Goal: Task Accomplishment & Management: Use online tool/utility

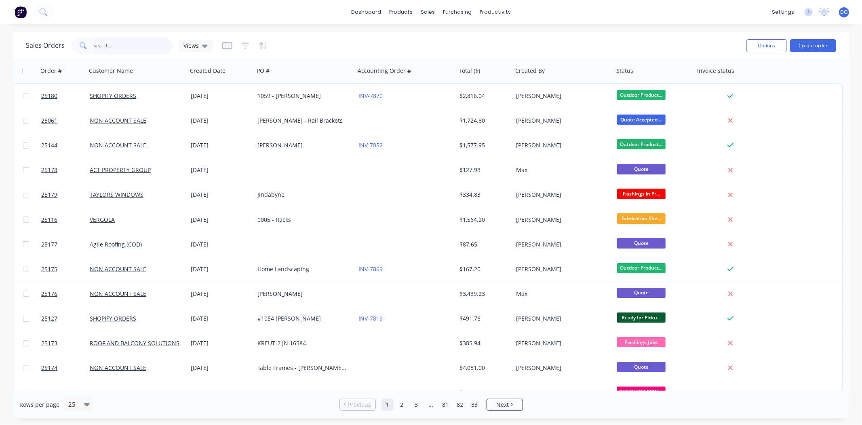
click at [104, 43] on input "text" at bounding box center [133, 46] width 79 height 16
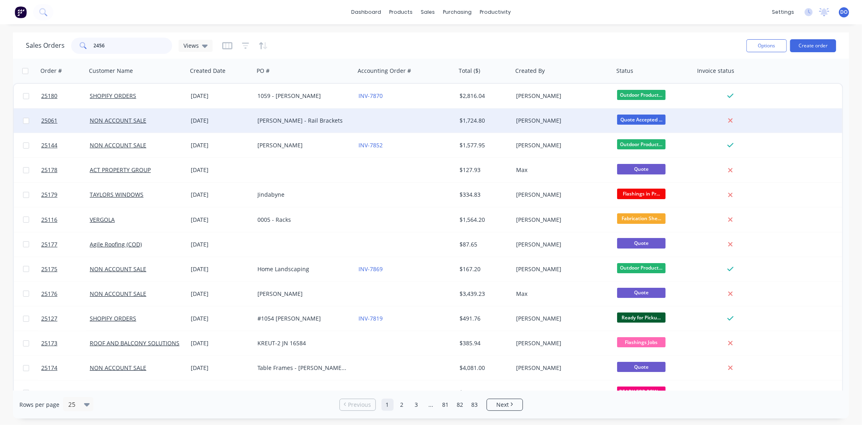
type input "24563"
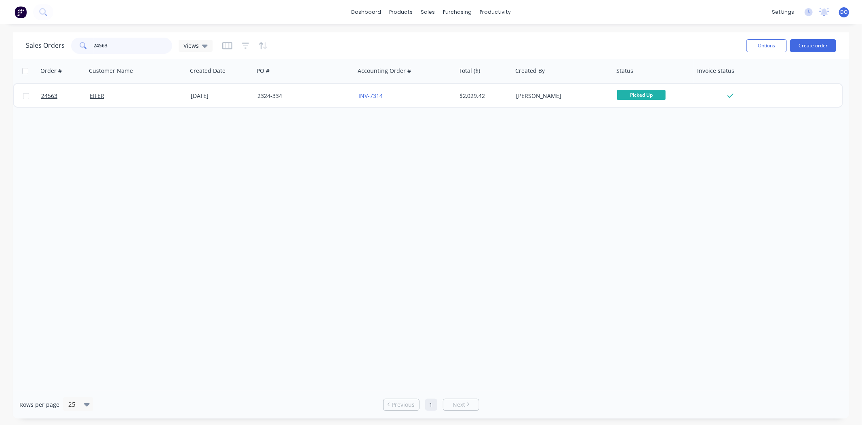
drag, startPoint x: 114, startPoint y: 42, endPoint x: 85, endPoint y: 39, distance: 29.3
click at [85, 39] on div "24563" at bounding box center [121, 46] width 101 height 16
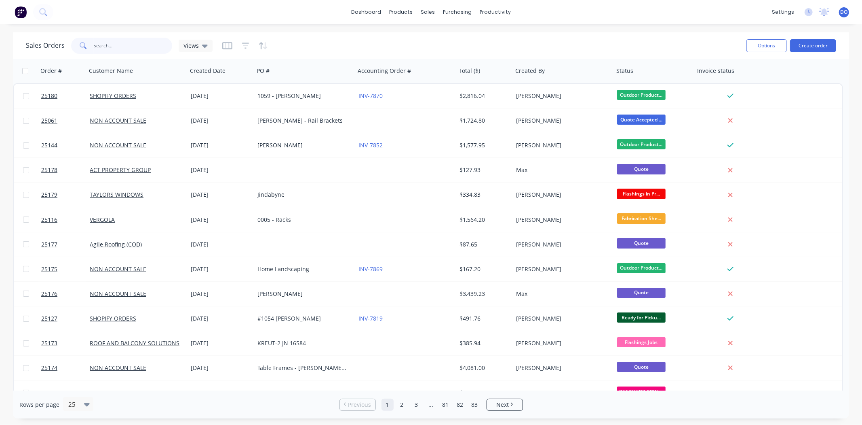
click at [135, 44] on input "text" at bounding box center [133, 46] width 79 height 16
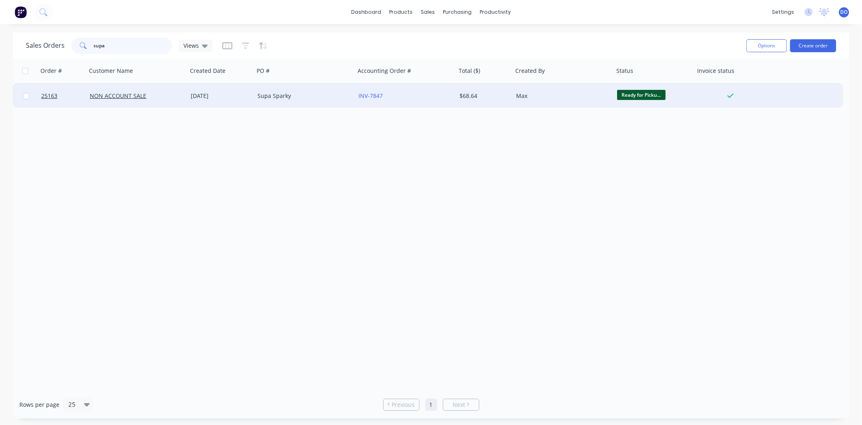
type input "supa"
click at [147, 94] on div "NON ACCOUNT SALE" at bounding box center [135, 96] width 90 height 8
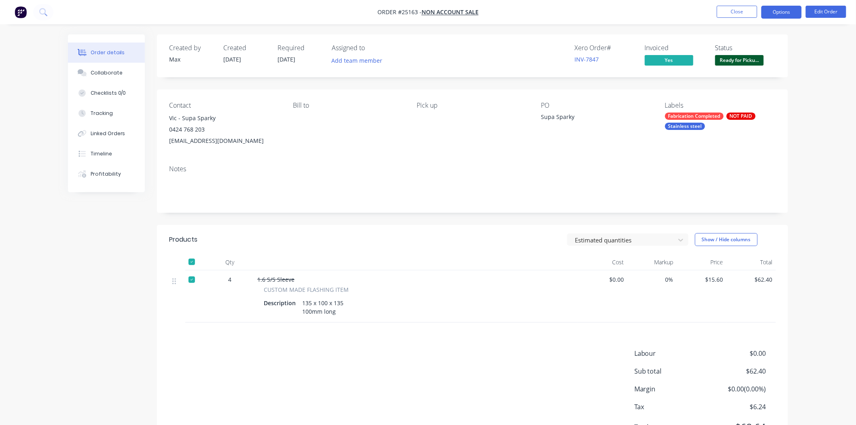
click at [787, 6] on button "Options" at bounding box center [781, 12] width 40 height 13
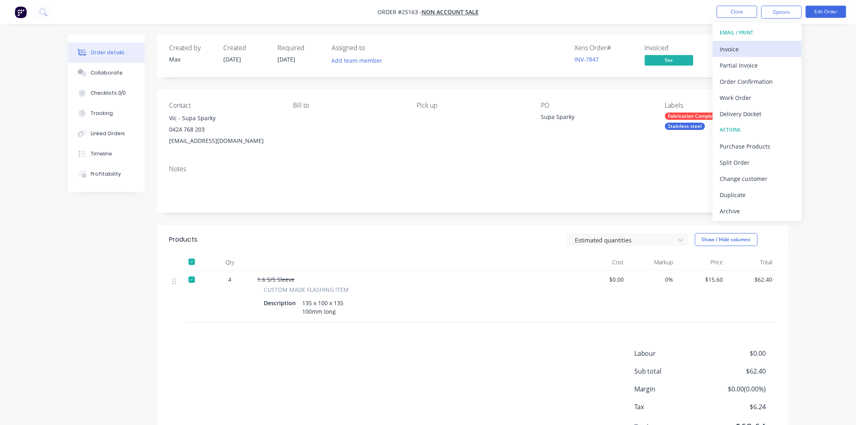
click at [770, 51] on div "Invoice" at bounding box center [757, 49] width 74 height 12
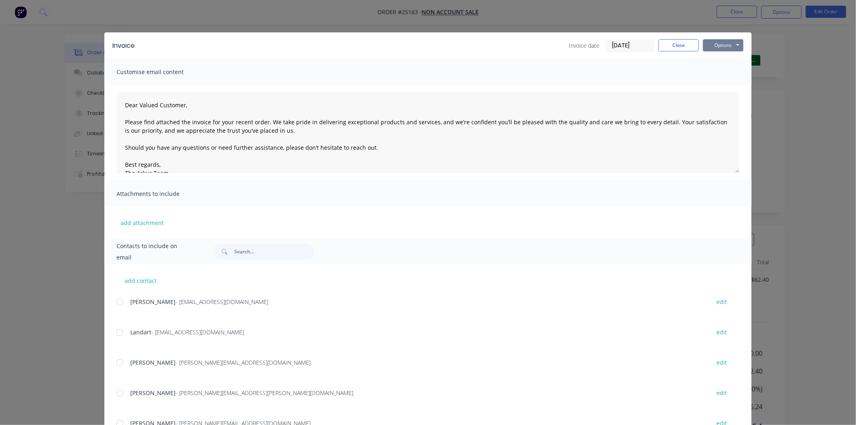
click at [728, 45] on button "Options" at bounding box center [723, 45] width 40 height 12
click at [719, 73] on button "Print" at bounding box center [729, 72] width 52 height 13
click at [108, 17] on div "Invoice Invoice date 09/10/25 Close Options Preview Print Email Customise email…" at bounding box center [428, 212] width 856 height 425
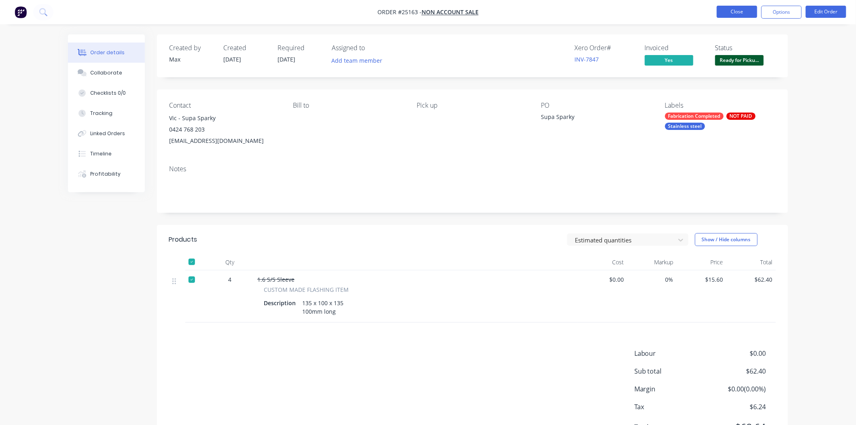
click at [733, 17] on button "Close" at bounding box center [736, 12] width 40 height 12
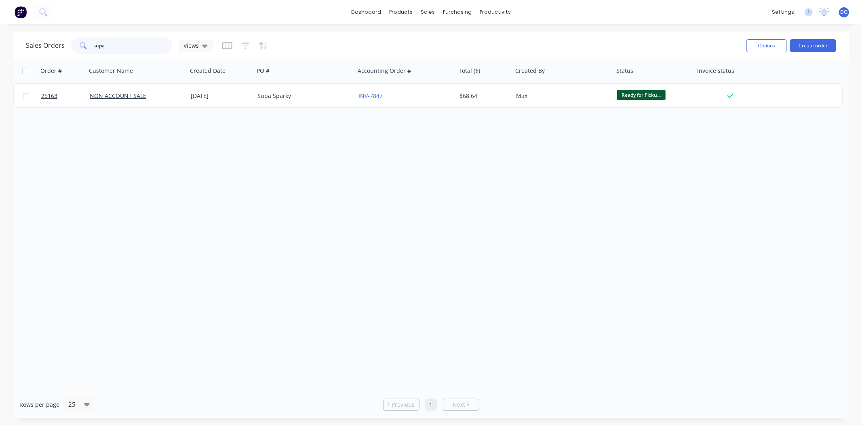
click at [150, 40] on input "supa" at bounding box center [133, 46] width 79 height 16
type input "s"
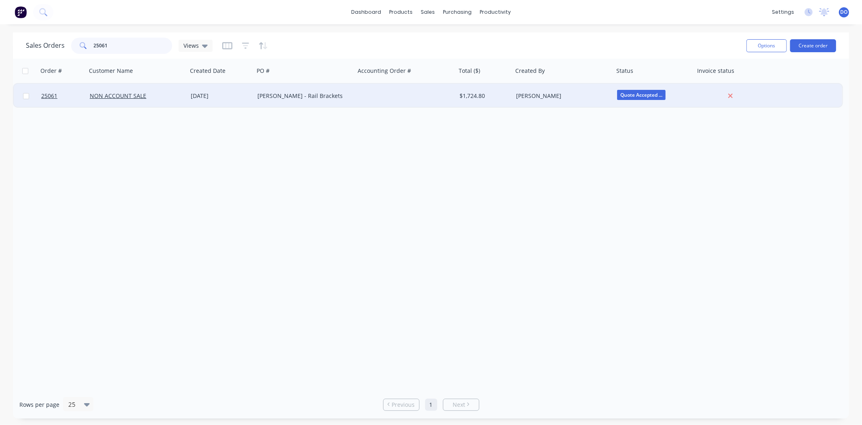
type input "25061"
click at [152, 92] on div "NON ACCOUNT SALE" at bounding box center [135, 96] width 90 height 8
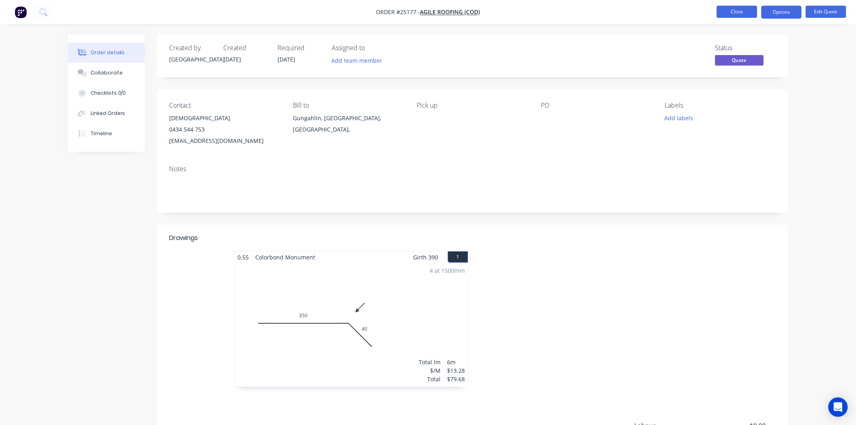
click at [740, 16] on button "Close" at bounding box center [736, 12] width 40 height 12
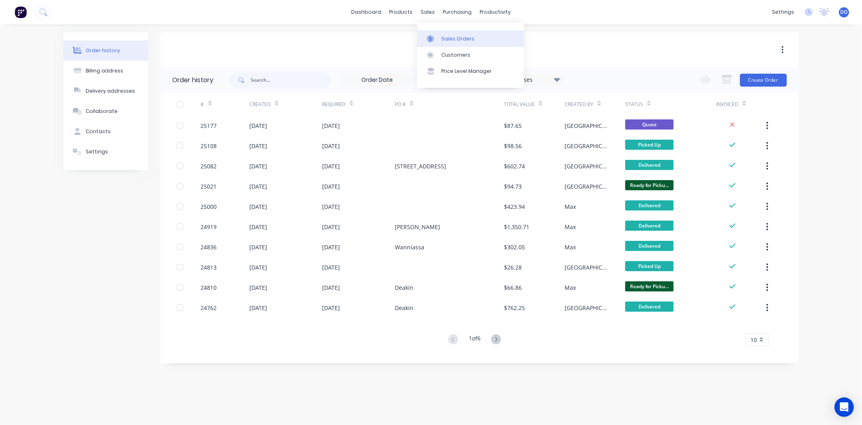
click at [449, 37] on div "Sales Orders" at bounding box center [458, 38] width 33 height 7
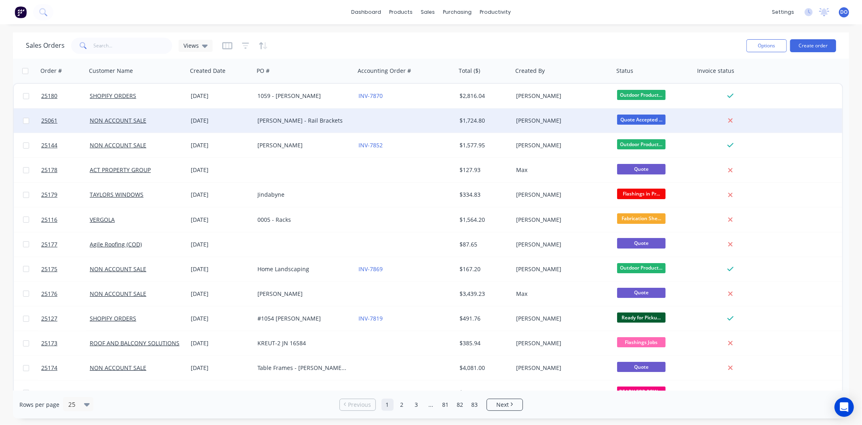
click at [440, 110] on div at bounding box center [405, 120] width 101 height 24
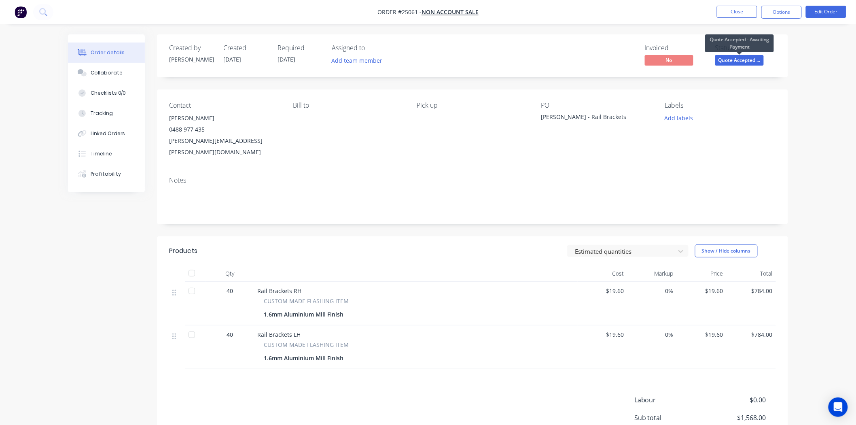
click at [730, 63] on span "Quote Accepted ..." at bounding box center [739, 60] width 49 height 10
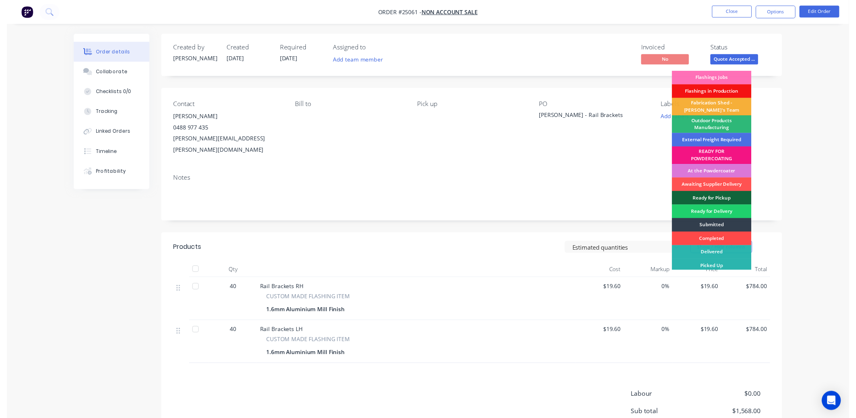
scroll to position [2, 0]
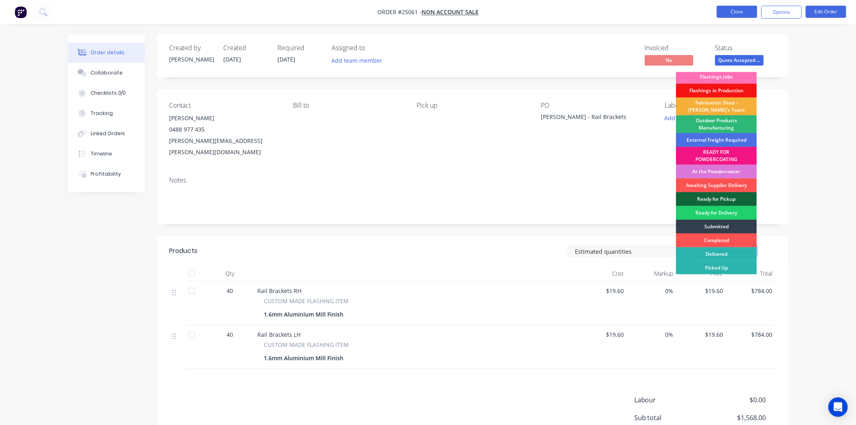
click at [729, 15] on button "Close" at bounding box center [736, 12] width 40 height 12
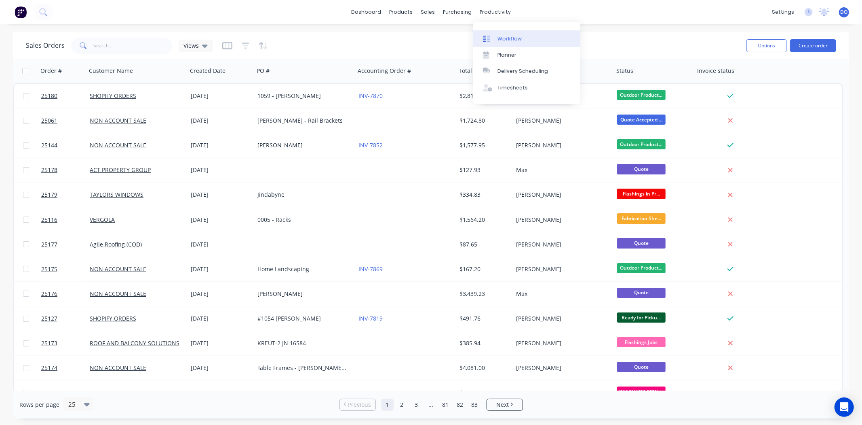
click at [514, 36] on div "Workflow" at bounding box center [510, 38] width 24 height 7
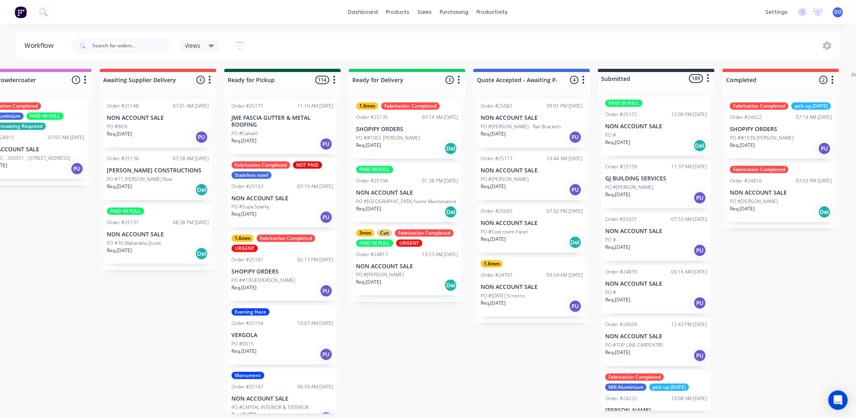
scroll to position [0, 812]
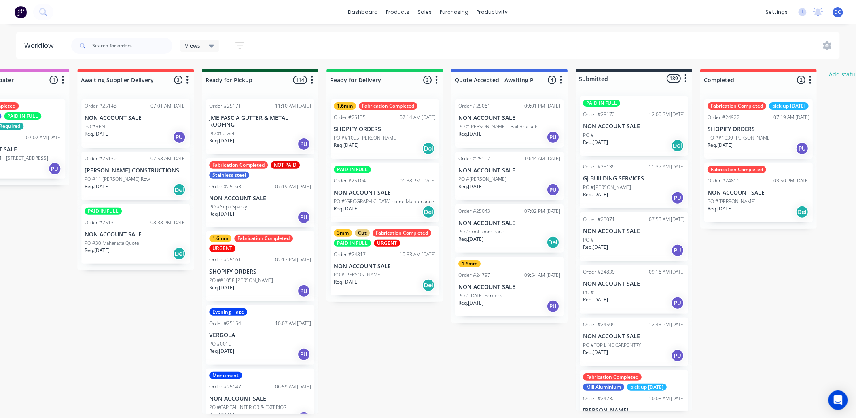
click at [512, 233] on div "PO #Cool room Panel" at bounding box center [509, 231] width 102 height 7
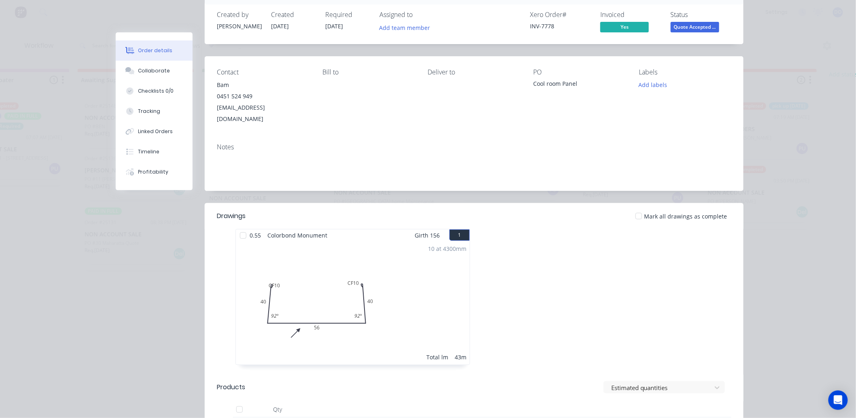
scroll to position [0, 0]
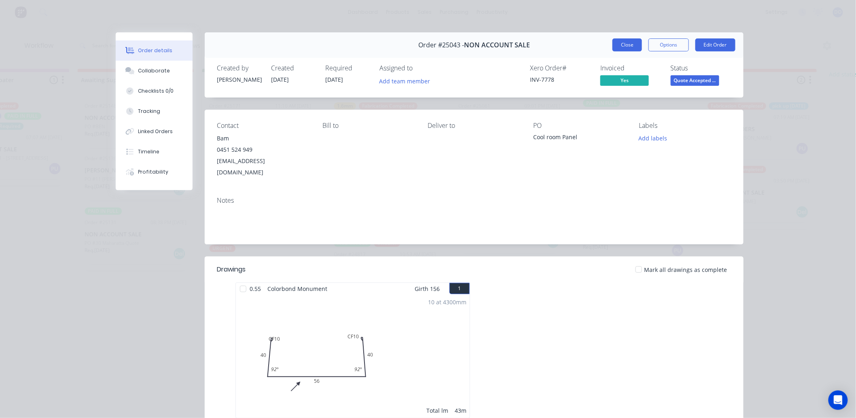
click at [622, 43] on button "Close" at bounding box center [627, 44] width 30 height 13
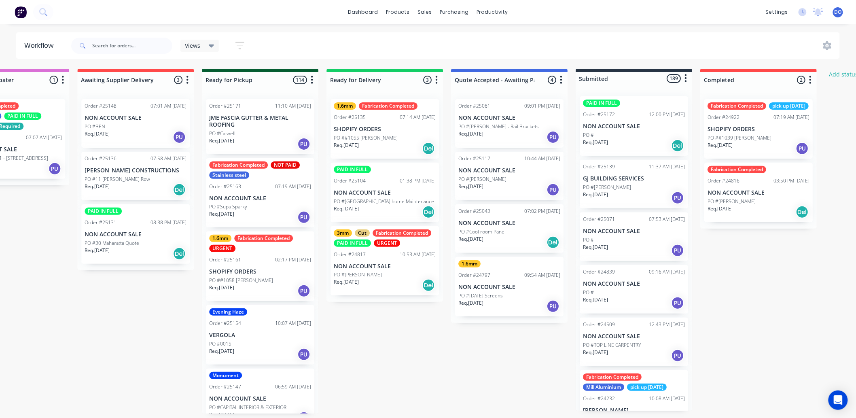
click at [515, 301] on div "Req. [DATE] PU" at bounding box center [509, 306] width 102 height 14
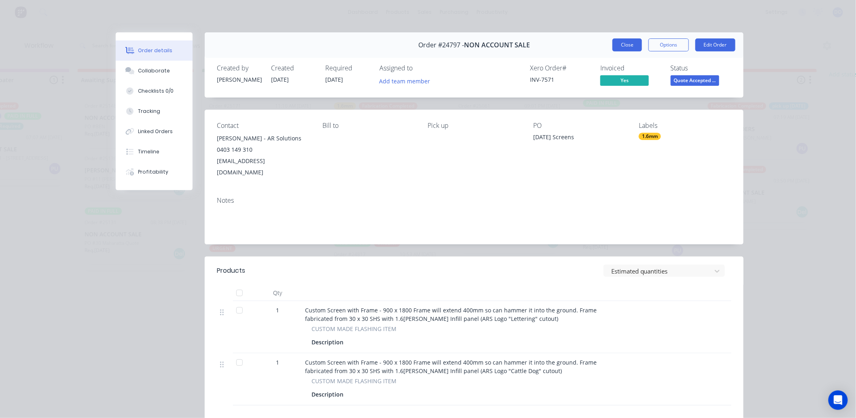
click at [618, 38] on button "Close" at bounding box center [627, 44] width 30 height 13
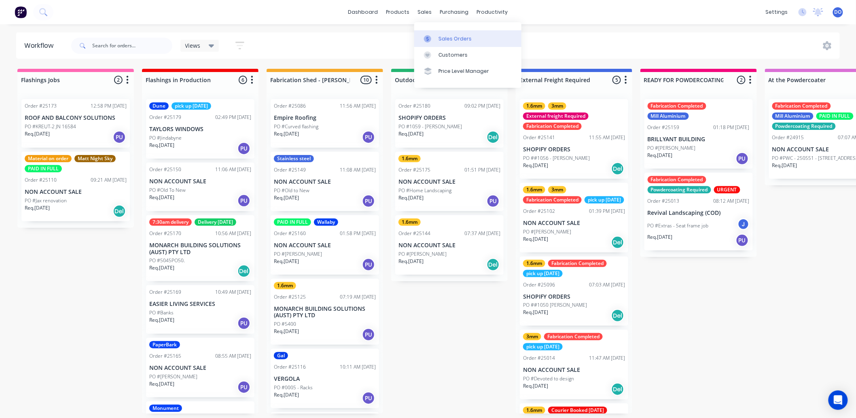
click at [439, 41] on div "Sales Orders" at bounding box center [454, 38] width 33 height 7
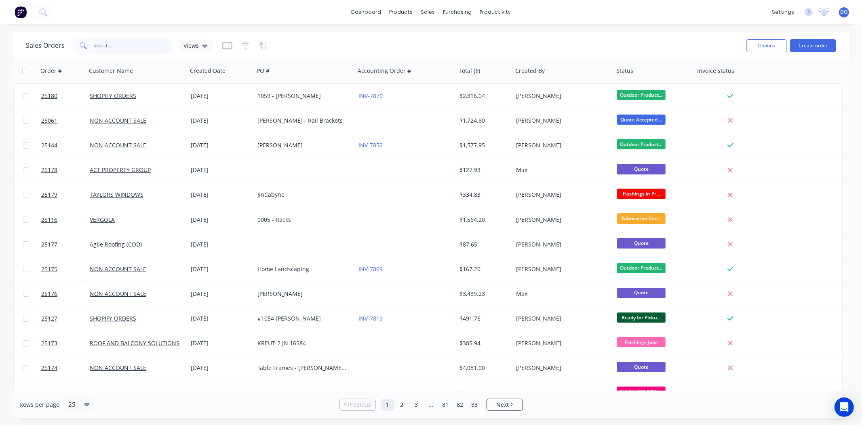
click at [140, 45] on input "text" at bounding box center [133, 46] width 79 height 16
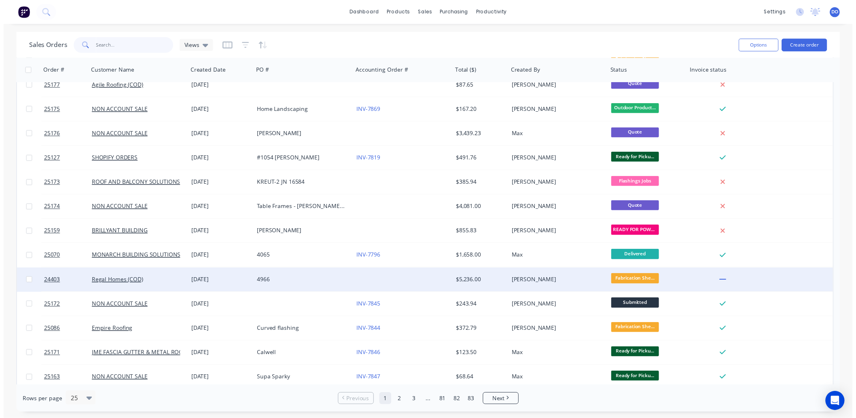
scroll to position [180, 0]
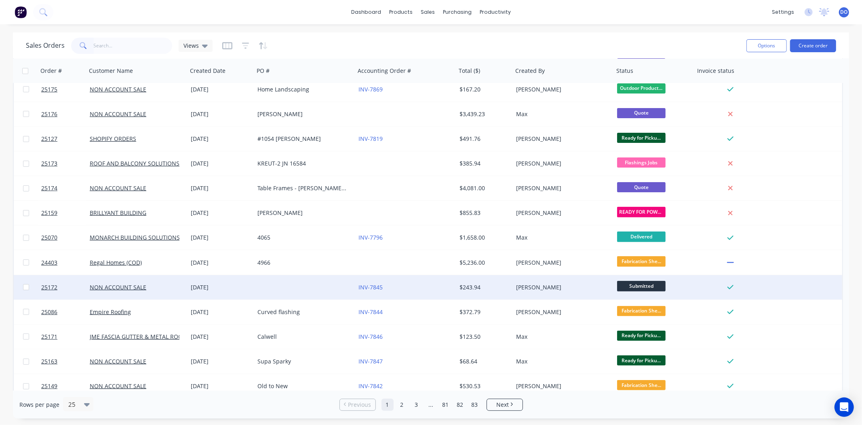
click at [394, 285] on div "INV-7845" at bounding box center [404, 287] width 90 height 8
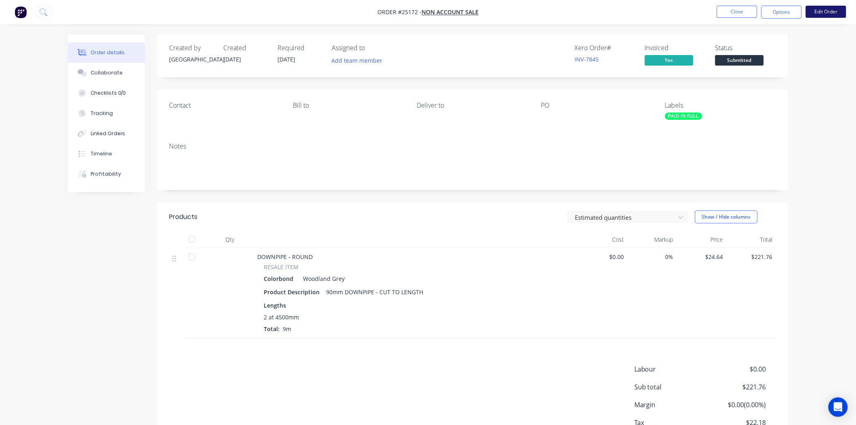
click at [826, 6] on button "Edit Order" at bounding box center [825, 12] width 40 height 12
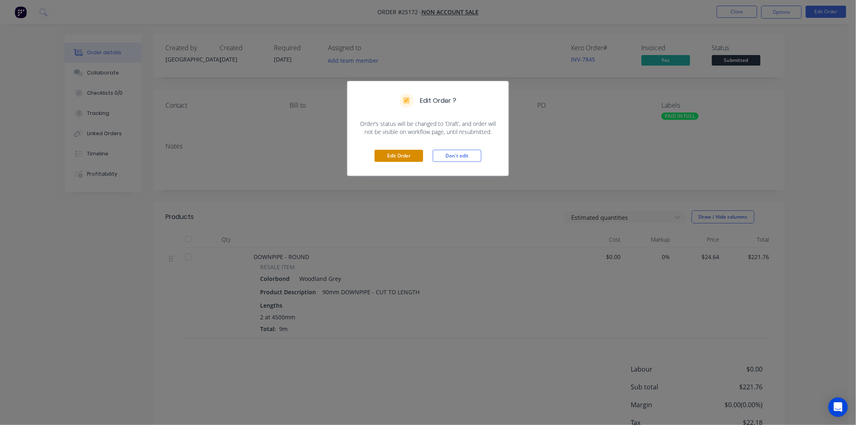
click at [404, 155] on button "Edit Order" at bounding box center [398, 156] width 49 height 12
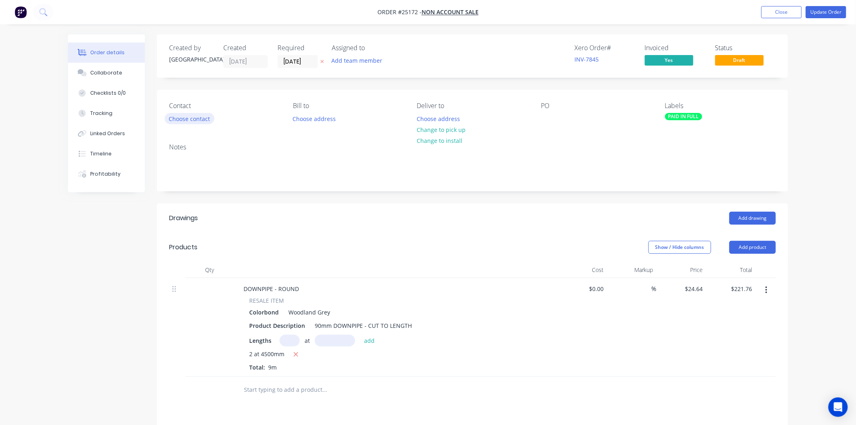
click at [188, 120] on button "Choose contact" at bounding box center [190, 118] width 50 height 11
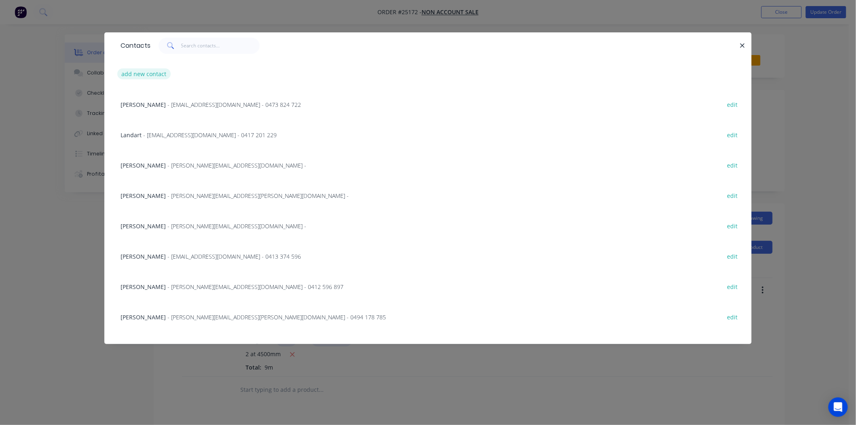
click at [138, 69] on button "add new contact" at bounding box center [143, 73] width 53 height 11
select select "AU"
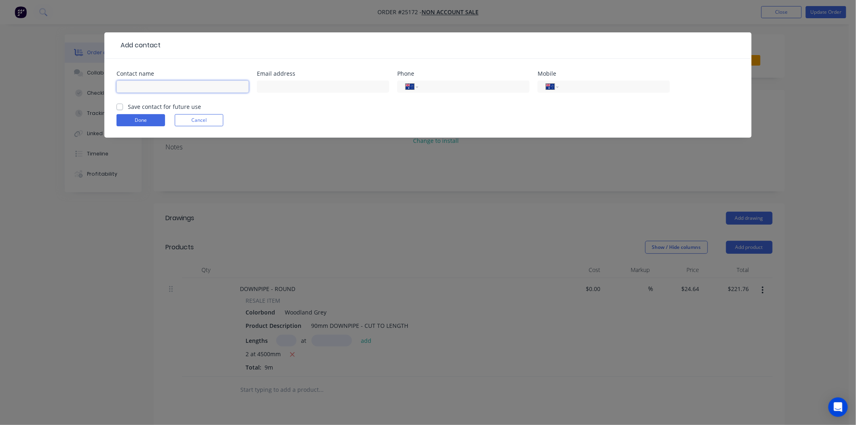
click at [160, 85] on input "text" at bounding box center [182, 86] width 132 height 12
type input "[PERSON_NAME]"
click at [438, 86] on input "tel" at bounding box center [472, 86] width 97 height 9
type input "0450 323 711"
click at [144, 115] on button "Done" at bounding box center [140, 120] width 49 height 12
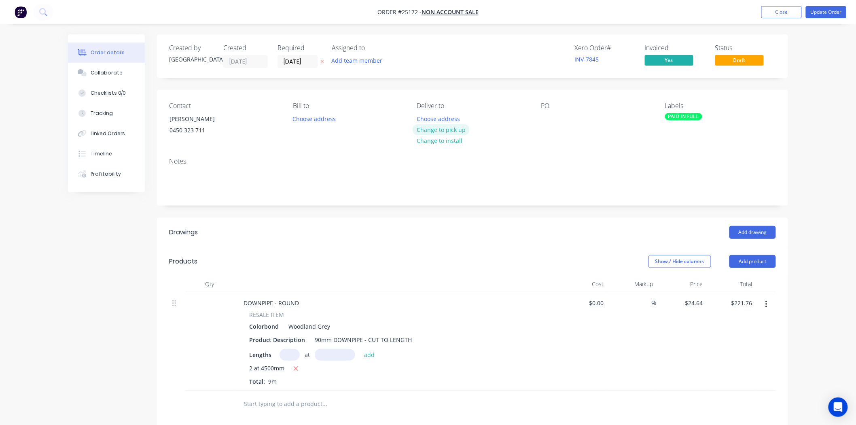
click at [453, 133] on button "Change to pick up" at bounding box center [440, 129] width 57 height 11
click at [553, 114] on div at bounding box center [547, 119] width 13 height 12
click at [560, 120] on div "Carlbunk" at bounding box center [560, 119] width 38 height 12
click at [556, 118] on div "Carlbunk" at bounding box center [560, 119] width 38 height 12
click at [558, 118] on div "Carlbunk" at bounding box center [560, 119] width 38 height 12
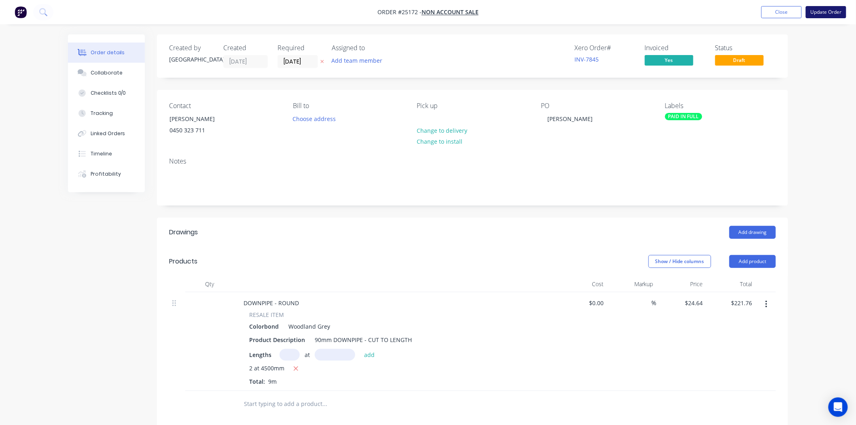
click at [826, 17] on button "Update Order" at bounding box center [825, 12] width 40 height 12
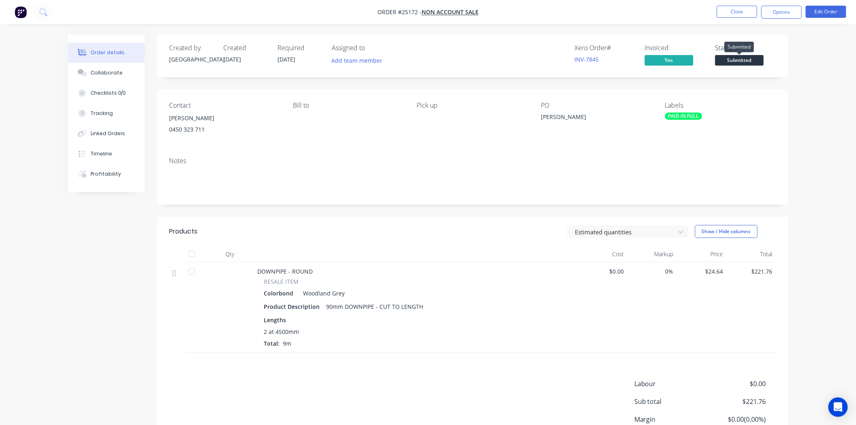
click at [732, 62] on span "Submitted" at bounding box center [739, 60] width 49 height 10
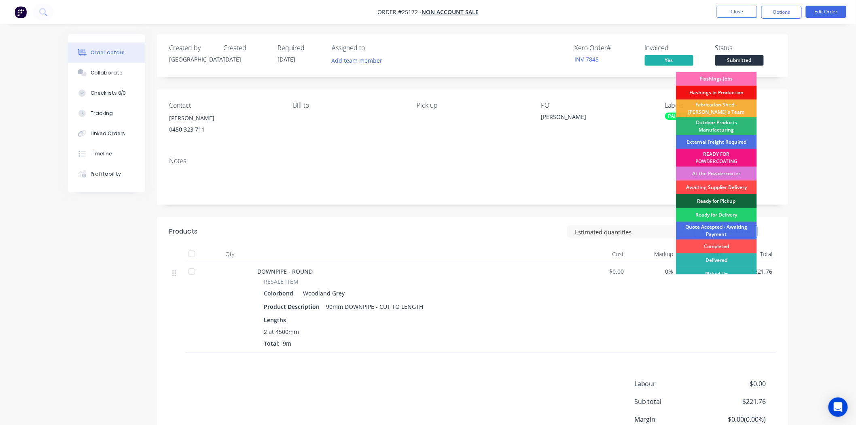
click at [735, 186] on div "Awaiting Supplier Delivery" at bounding box center [716, 187] width 81 height 14
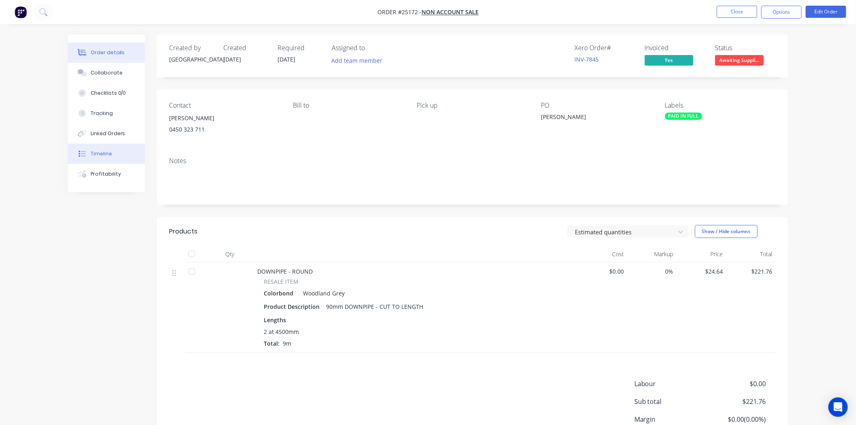
click at [88, 152] on div at bounding box center [82, 153] width 12 height 7
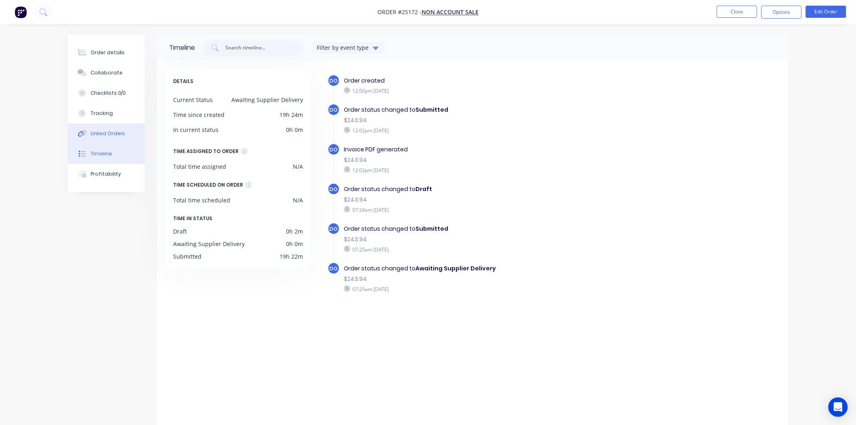
click at [118, 136] on div "Linked Orders" at bounding box center [108, 133] width 35 height 7
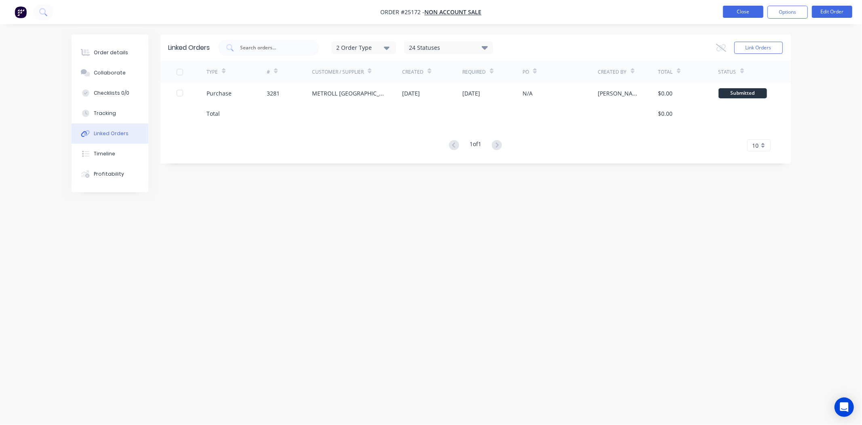
click at [733, 15] on button "Close" at bounding box center [743, 12] width 40 height 12
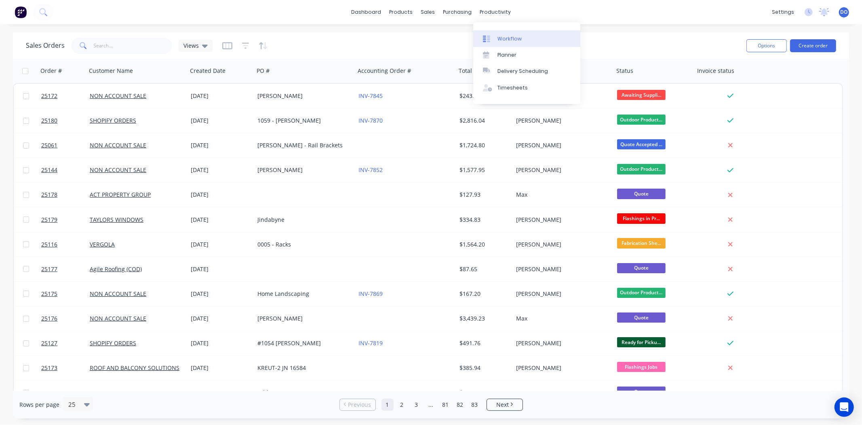
click at [522, 36] on link "Workflow" at bounding box center [526, 38] width 107 height 16
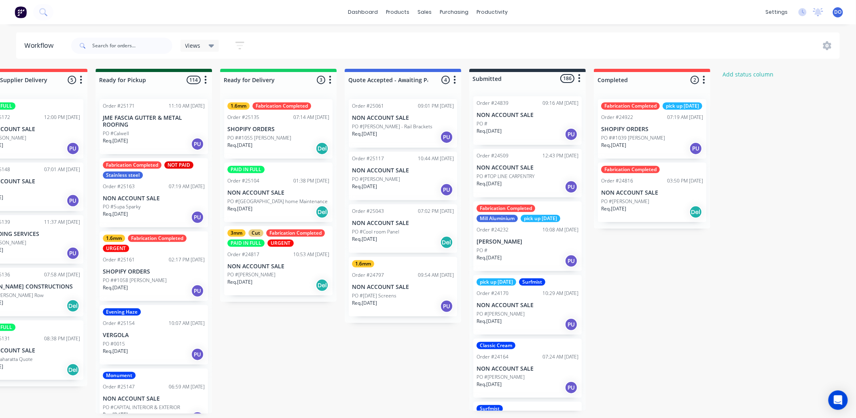
scroll to position [0, 953]
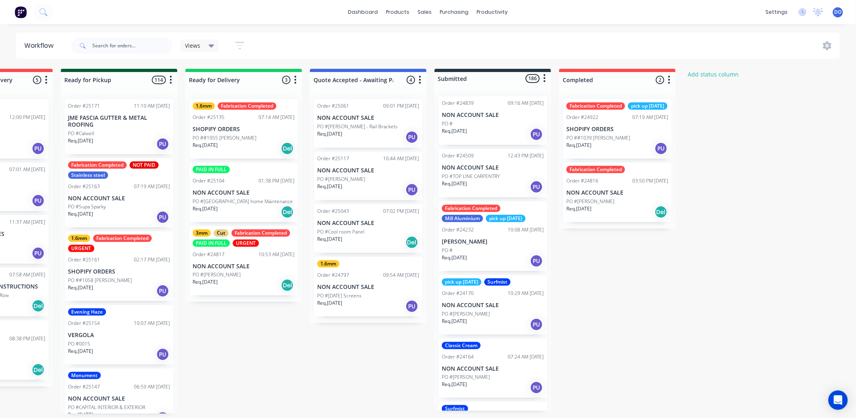
click at [482, 125] on div "PO #" at bounding box center [493, 123] width 102 height 7
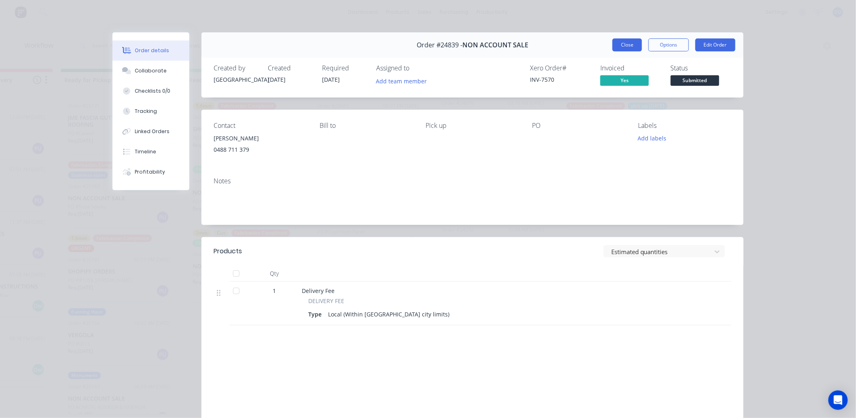
click at [616, 45] on button "Close" at bounding box center [627, 44] width 30 height 13
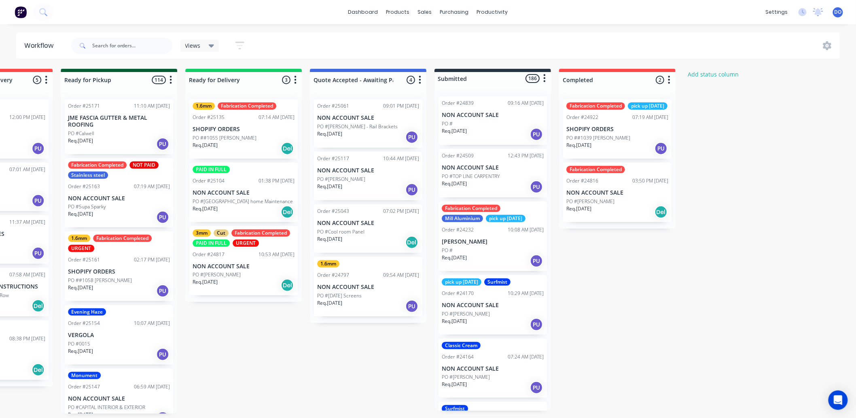
click at [486, 179] on p "PO #TOP LINE CARPENTRY" at bounding box center [471, 176] width 58 height 7
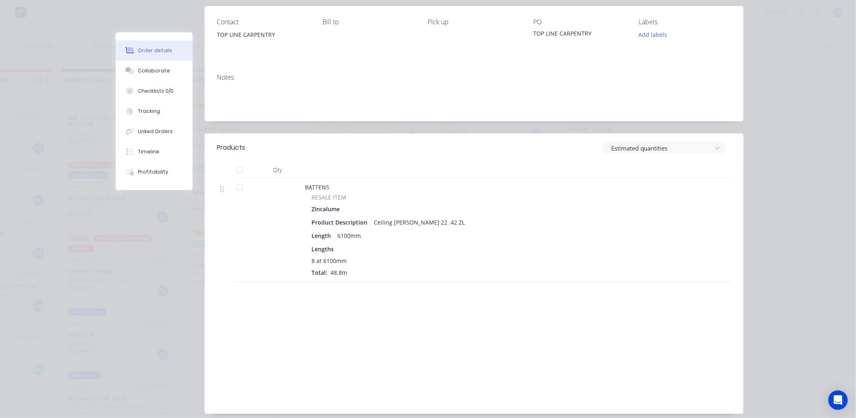
scroll to position [137, 0]
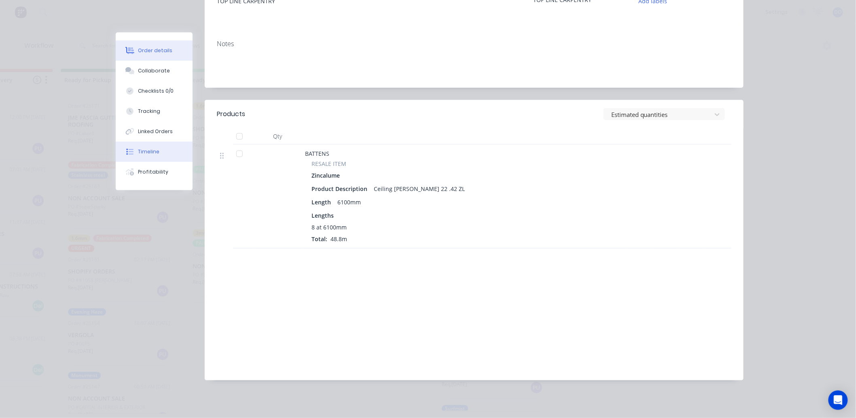
click at [150, 144] on button "Timeline" at bounding box center [154, 152] width 77 height 20
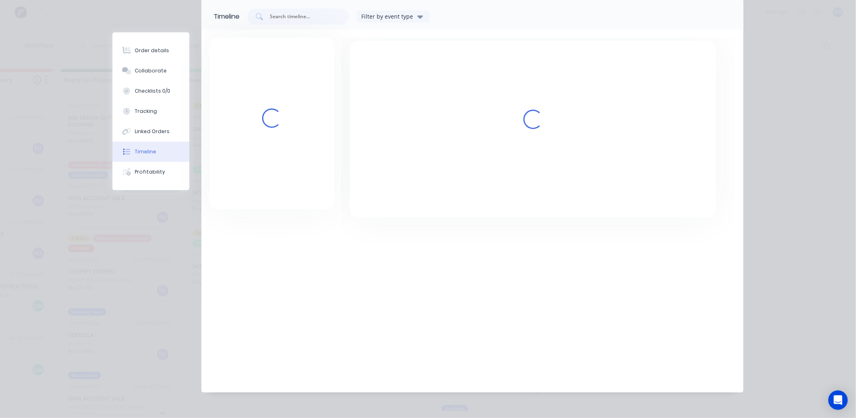
scroll to position [57, 0]
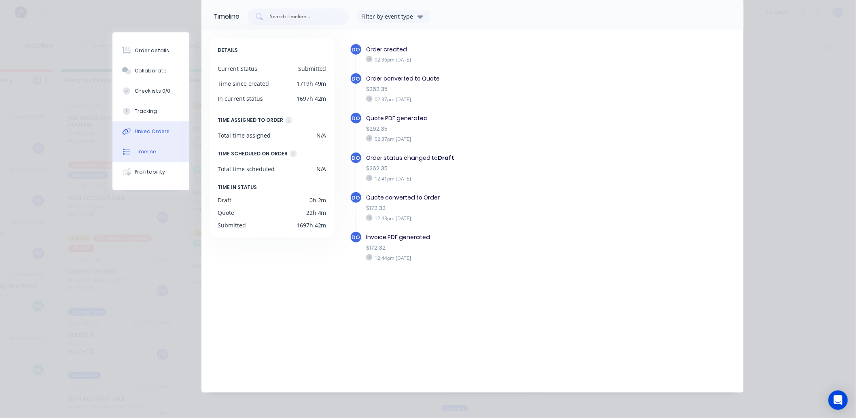
click at [158, 126] on button "Linked Orders" at bounding box center [150, 131] width 77 height 20
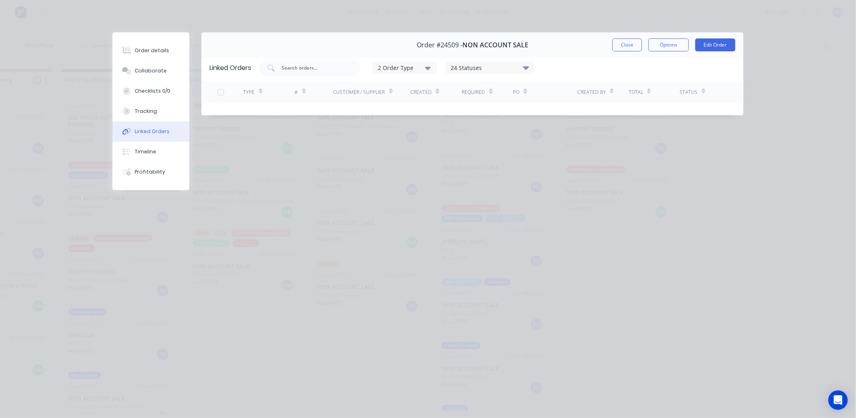
scroll to position [0, 0]
click at [170, 54] on button "Order details" at bounding box center [150, 50] width 77 height 20
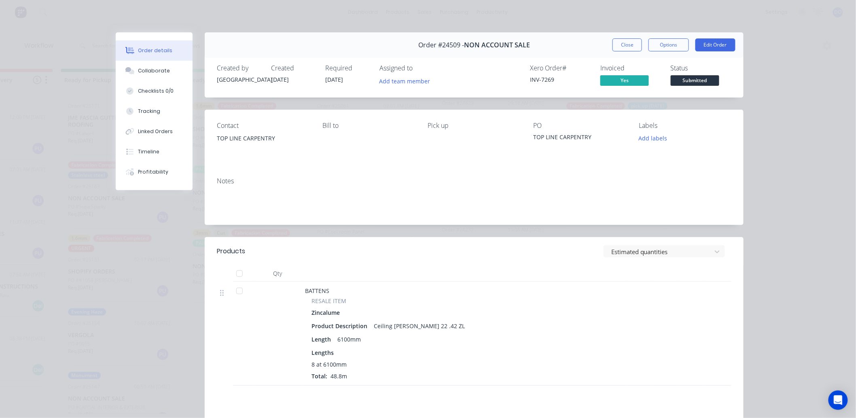
click at [615, 52] on div "Order #24509 - NON ACCOUNT SALE Close Options Edit Order" at bounding box center [474, 44] width 539 height 25
click at [617, 45] on button "Close" at bounding box center [627, 44] width 30 height 13
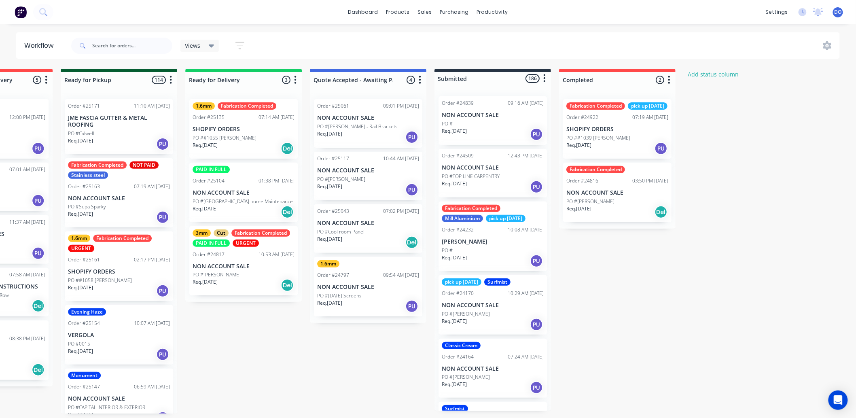
click at [476, 234] on div "Fabrication Completed Mill Aluminium pick up [DATE] Order #24232 10:08 AM [DATE…" at bounding box center [492, 236] width 108 height 70
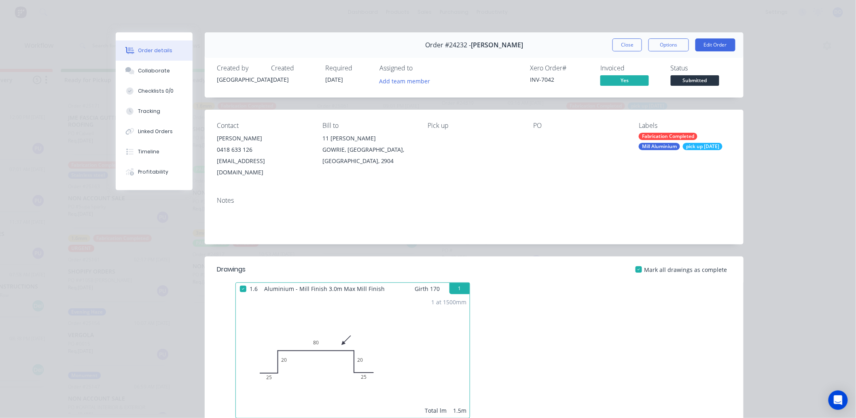
click at [619, 53] on div "Order #24232 - [PERSON_NAME] Close Options Edit Order" at bounding box center [474, 44] width 539 height 25
click at [620, 46] on button "Close" at bounding box center [627, 44] width 30 height 13
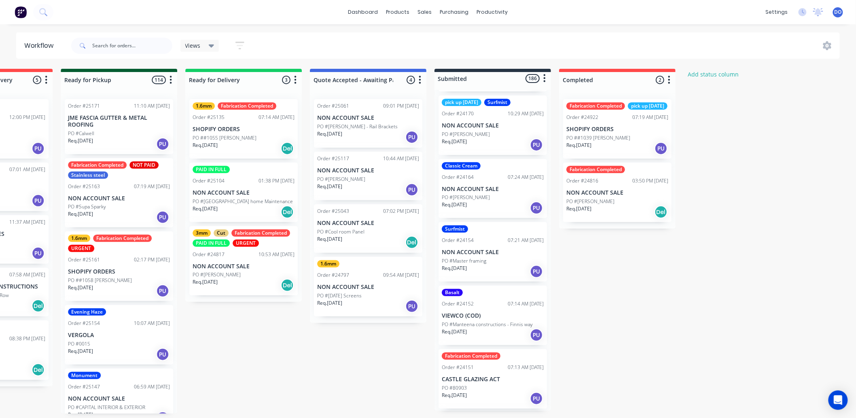
scroll to position [224, 0]
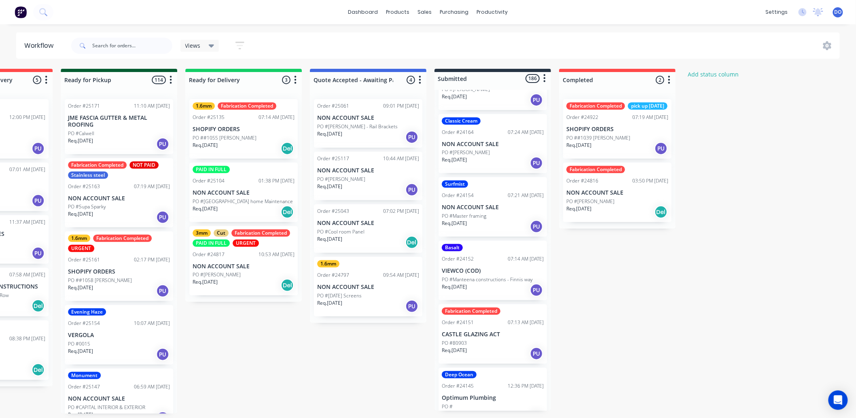
click at [499, 150] on div "PO #[PERSON_NAME]" at bounding box center [493, 152] width 102 height 7
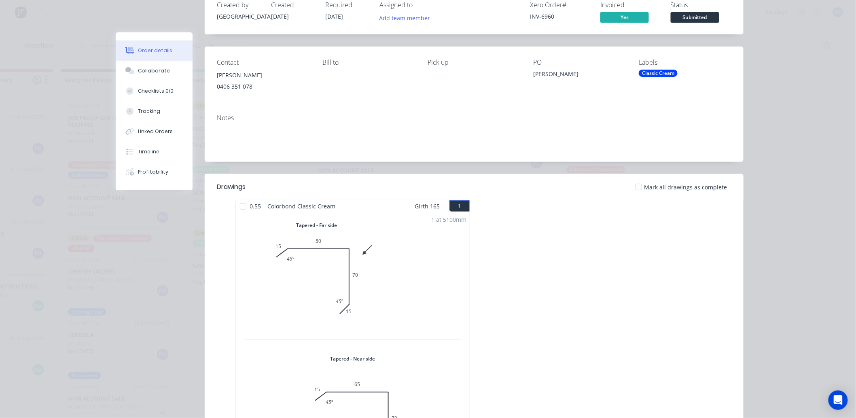
scroll to position [45, 0]
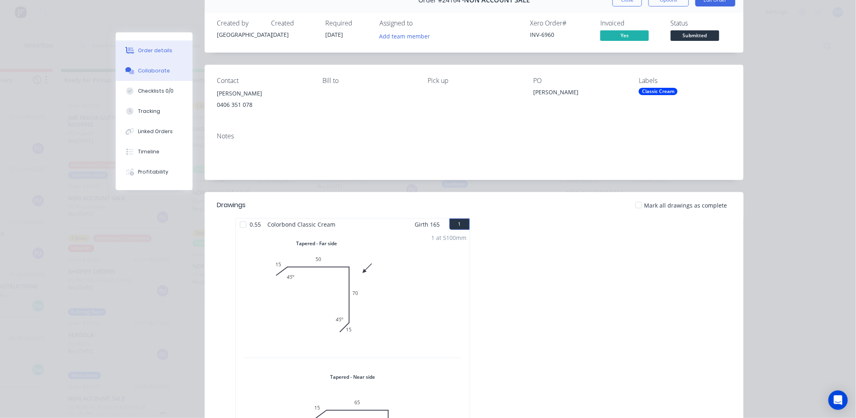
click at [144, 64] on button "Collaborate" at bounding box center [154, 71] width 77 height 20
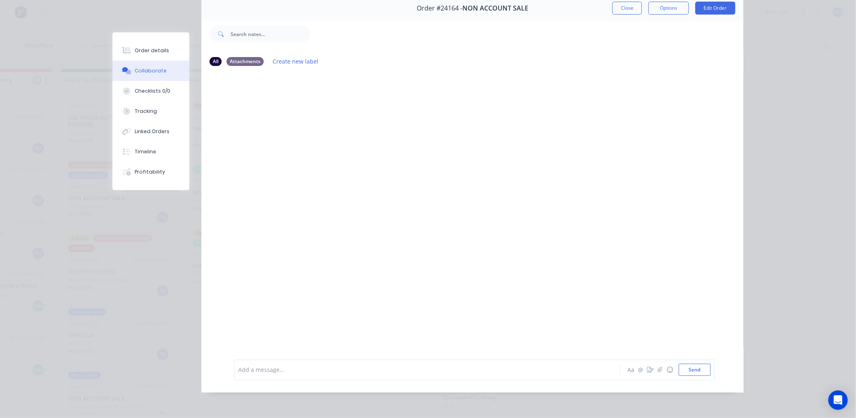
scroll to position [0, 0]
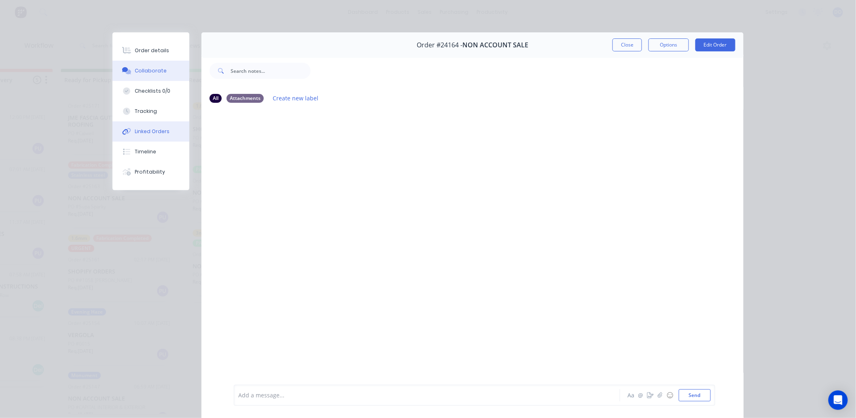
click at [155, 130] on div "Linked Orders" at bounding box center [152, 131] width 35 height 7
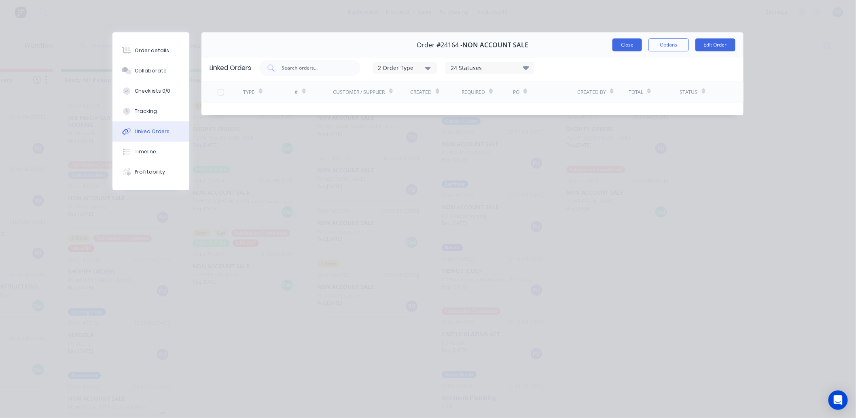
click at [625, 45] on button "Close" at bounding box center [627, 44] width 30 height 13
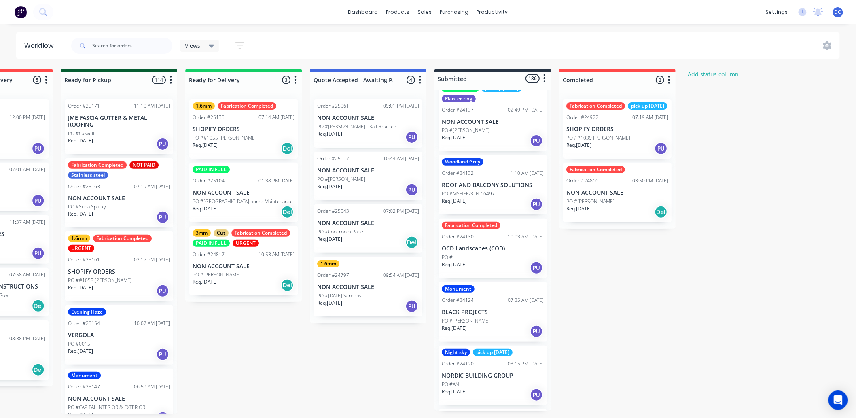
scroll to position [629, 0]
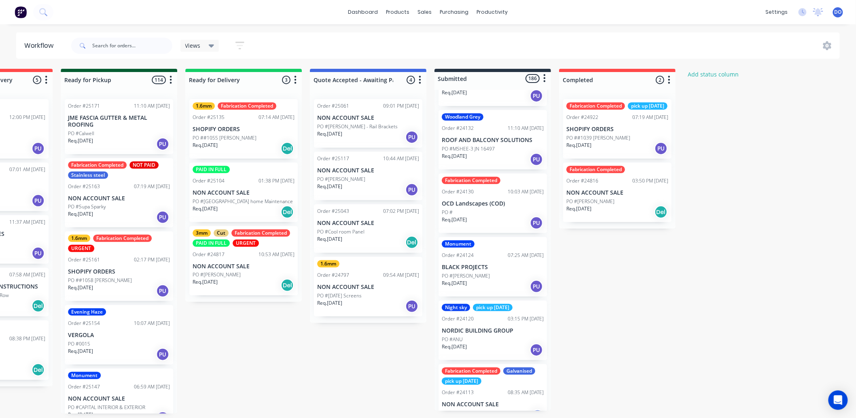
click at [486, 143] on div "Woodland Grey Order #24132 11:10 AM [DATE] ROOF AND BALCONY SOLUTIONS PO #MSHEE…" at bounding box center [492, 139] width 108 height 59
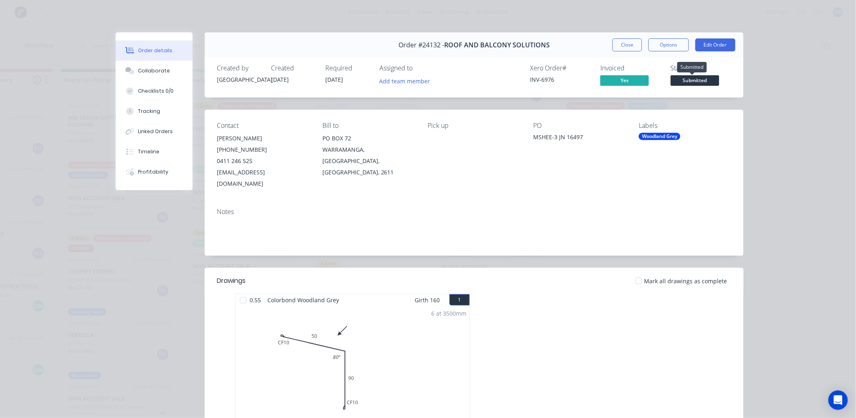
click at [679, 82] on span "Submitted" at bounding box center [694, 80] width 49 height 10
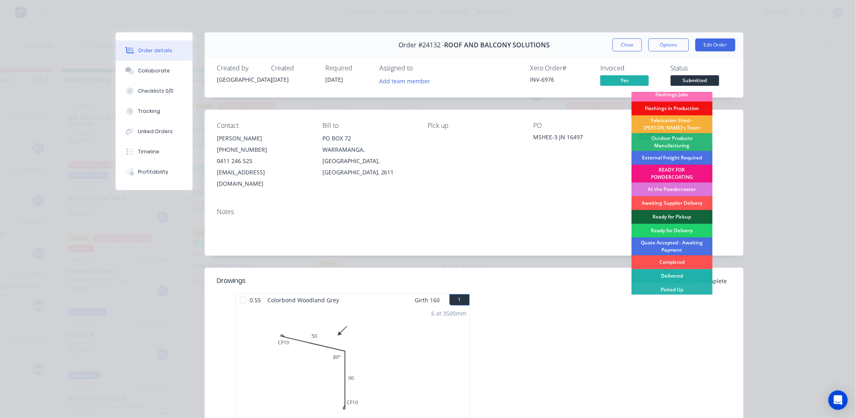
scroll to position [6, 0]
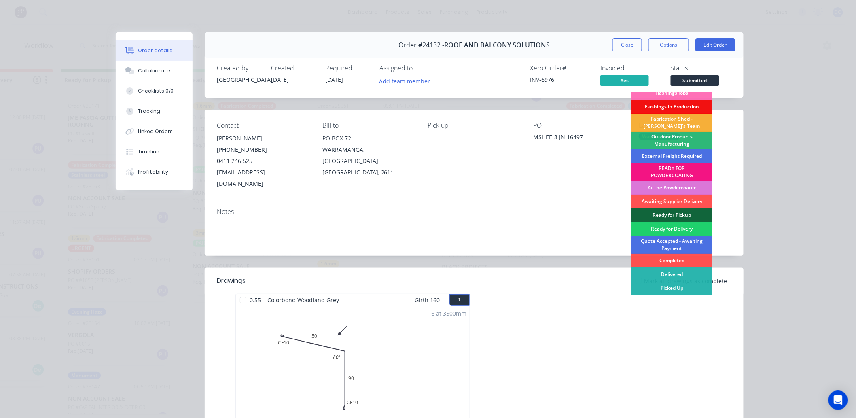
click at [669, 286] on div "Picked Up" at bounding box center [671, 288] width 81 height 14
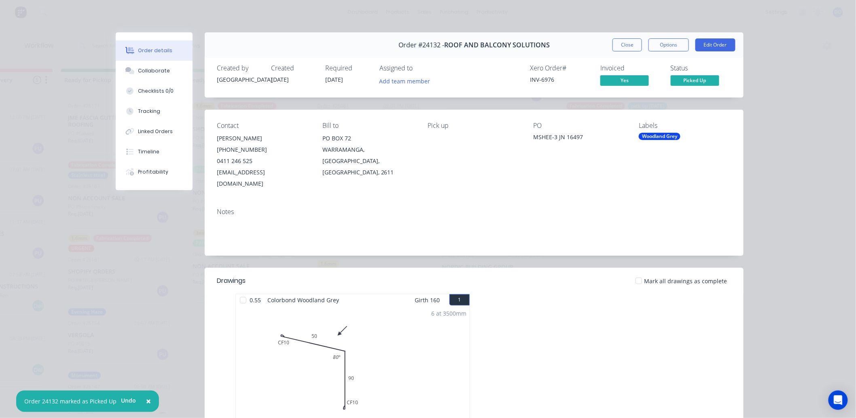
click at [625, 38] on div "Order #24132 - ROOF AND BALCONY SOLUTIONS Close Options Edit Order" at bounding box center [474, 44] width 539 height 25
click at [624, 40] on button "Close" at bounding box center [627, 44] width 30 height 13
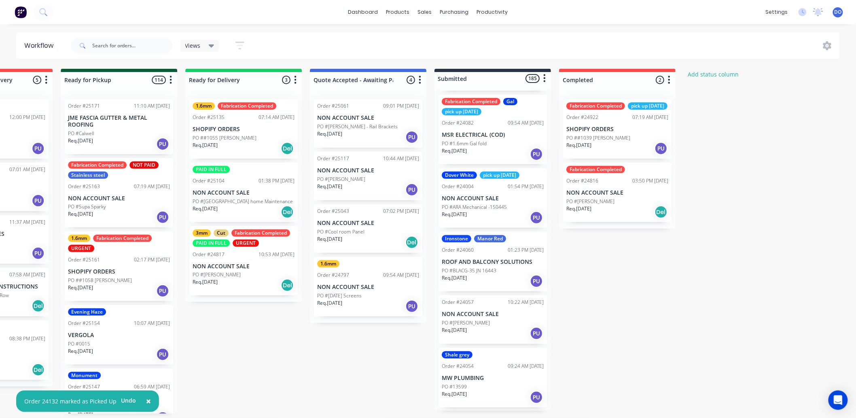
scroll to position [1078, 0]
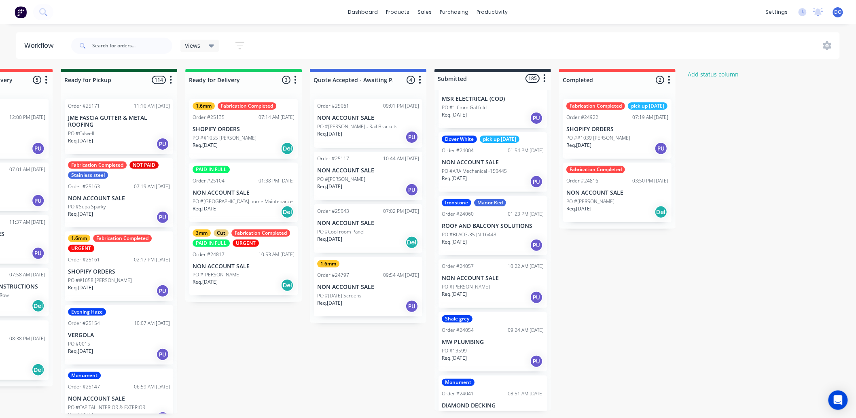
click at [508, 229] on p "ROOF AND BALCONY SOLUTIONS" at bounding box center [493, 225] width 102 height 7
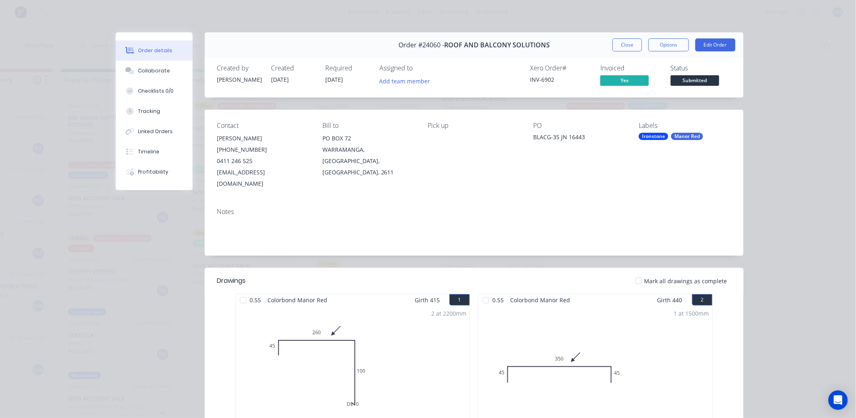
click at [680, 80] on span "Submitted" at bounding box center [694, 80] width 49 height 10
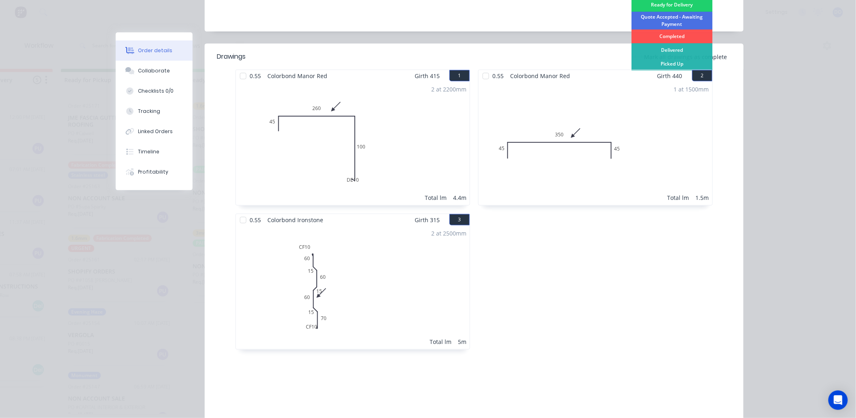
scroll to position [224, 0]
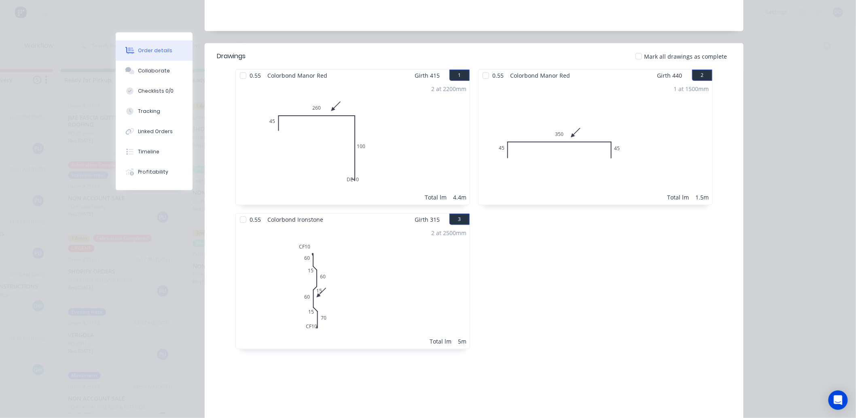
click at [668, 70] on span "Girth 440" at bounding box center [669, 76] width 25 height 12
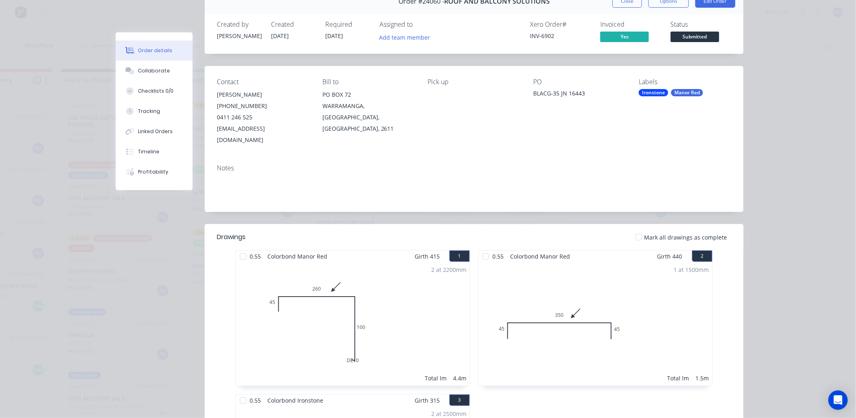
scroll to position [0, 0]
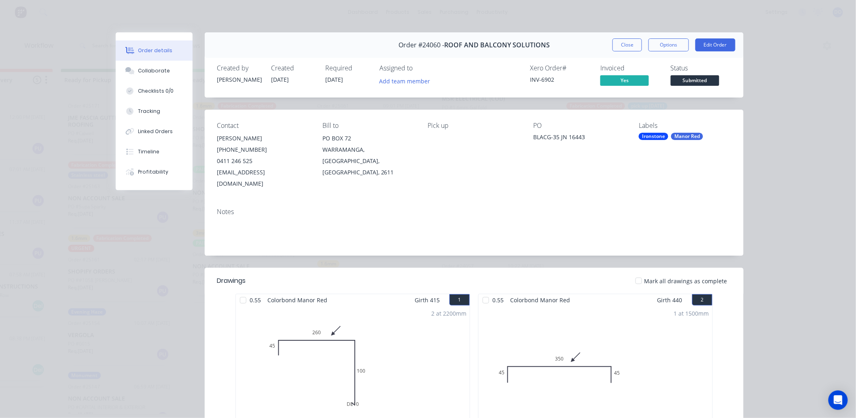
click at [691, 78] on span "Submitted" at bounding box center [694, 80] width 49 height 10
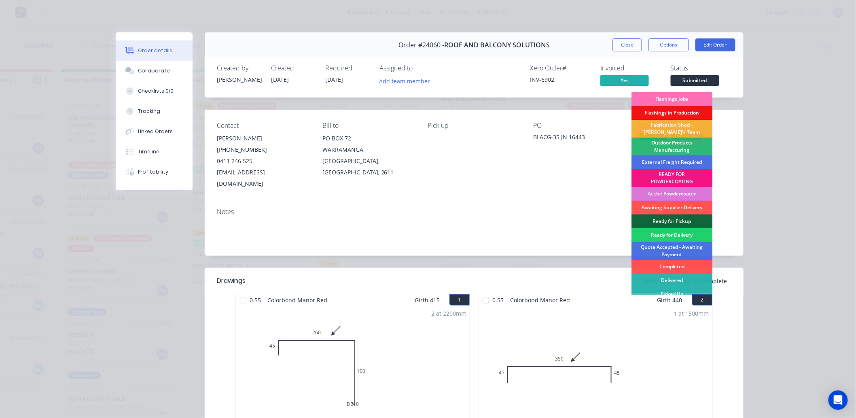
click at [683, 294] on div "Girth 440 2" at bounding box center [684, 300] width 55 height 12
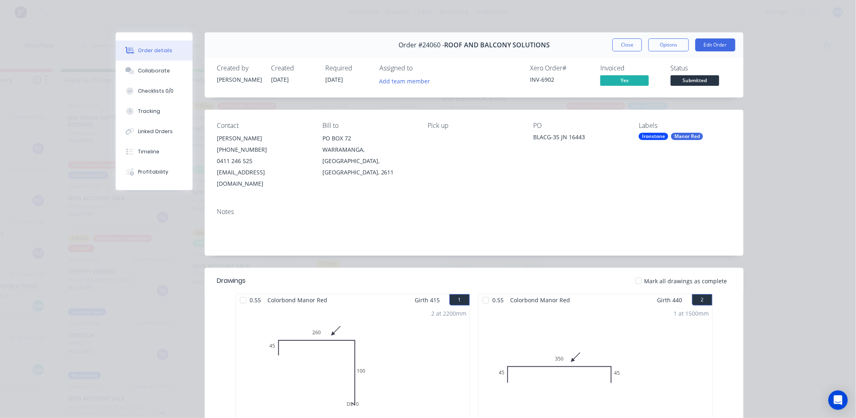
click at [685, 85] on span "Submitted" at bounding box center [694, 80] width 49 height 10
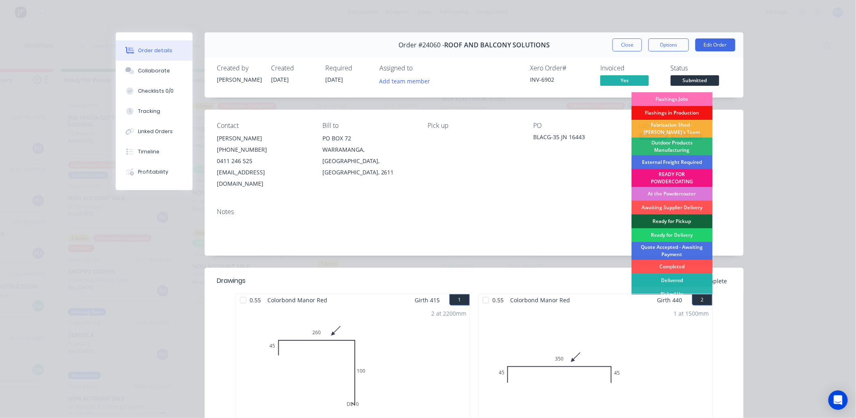
scroll to position [6, 0]
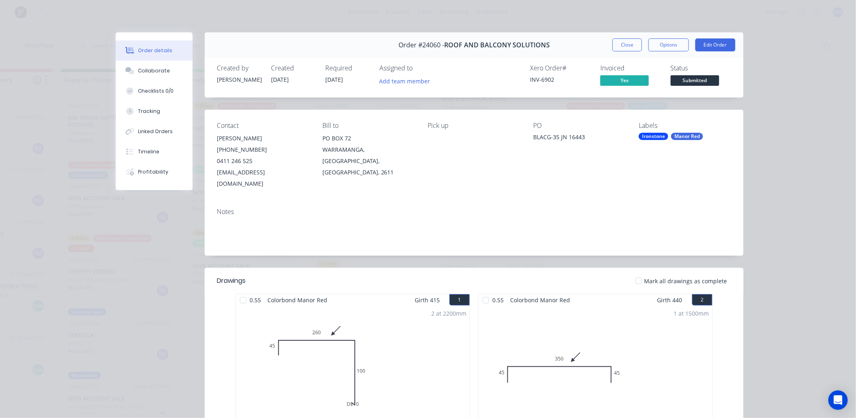
click at [492, 159] on div "Pick up" at bounding box center [474, 156] width 93 height 68
drag, startPoint x: 687, startPoint y: 77, endPoint x: 681, endPoint y: 85, distance: 10.4
click at [681, 85] on span "Submitted" at bounding box center [694, 80] width 49 height 10
click at [642, 294] on div "0.55 Colorbond Manor Red Girth 440 2" at bounding box center [595, 300] width 234 height 12
click at [698, 77] on span "Submitted" at bounding box center [694, 80] width 49 height 10
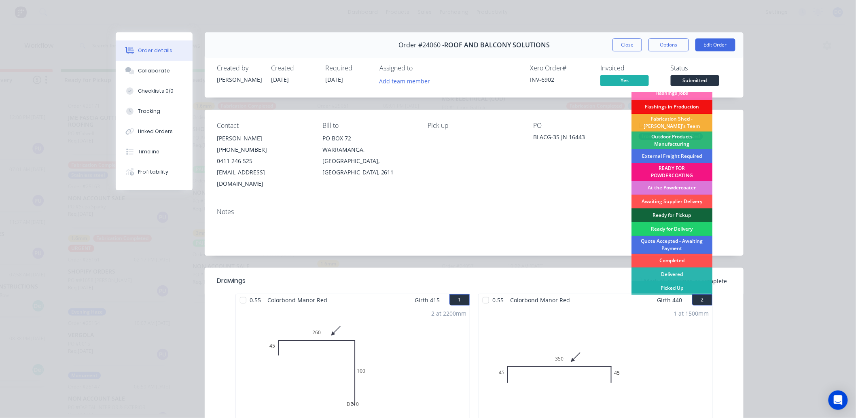
click at [701, 281] on div "Picked Up" at bounding box center [671, 288] width 81 height 14
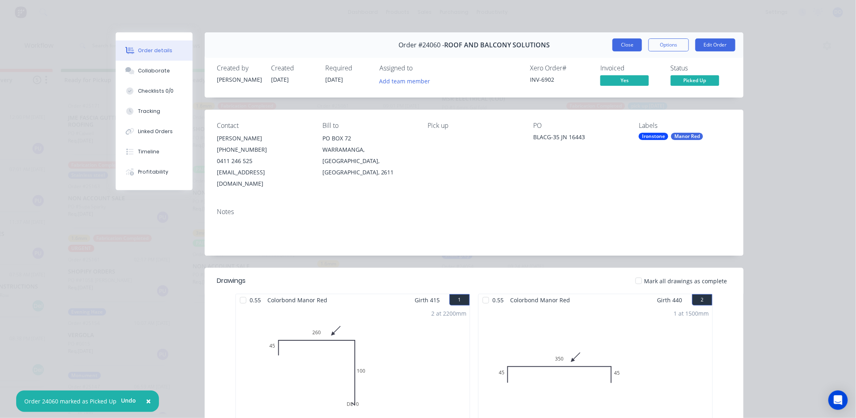
click at [630, 41] on button "Close" at bounding box center [627, 44] width 30 height 13
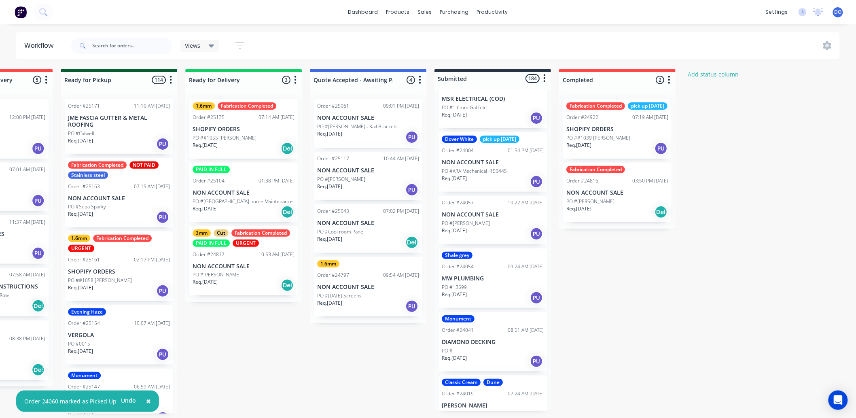
scroll to position [1123, 0]
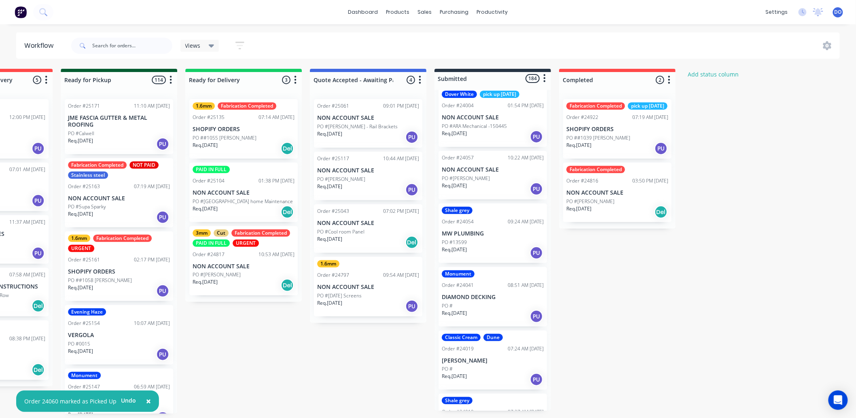
click at [516, 172] on div "Order #24057 10:22 AM [DATE] NON ACCOUNT SALE PO #[PERSON_NAME] Req. [DATE] PU" at bounding box center [492, 175] width 108 height 49
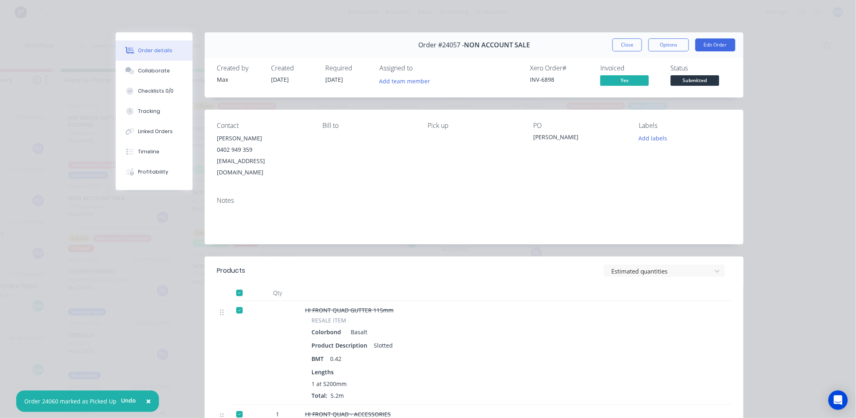
click at [689, 74] on div "Status Submitted" at bounding box center [700, 75] width 61 height 23
click at [684, 75] on span "Submitted" at bounding box center [694, 80] width 49 height 10
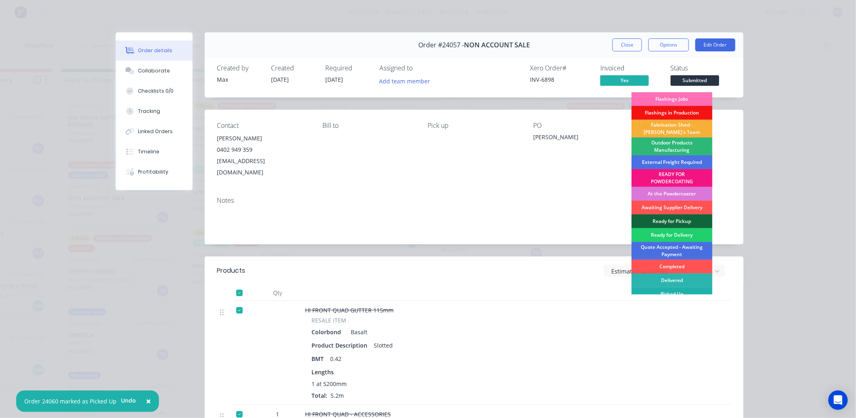
click at [663, 289] on div "Picked Up" at bounding box center [671, 294] width 81 height 14
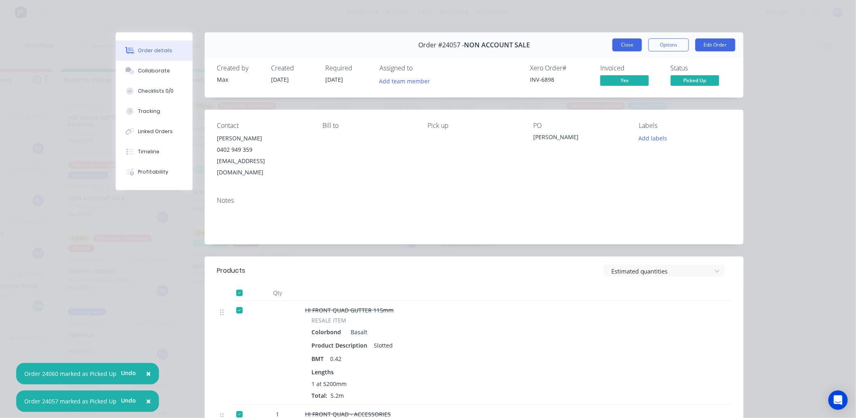
click at [621, 44] on button "Close" at bounding box center [627, 44] width 30 height 13
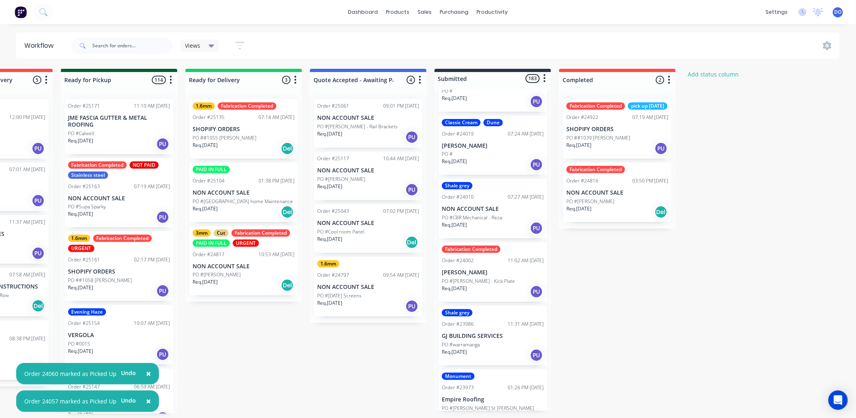
scroll to position [1303, 0]
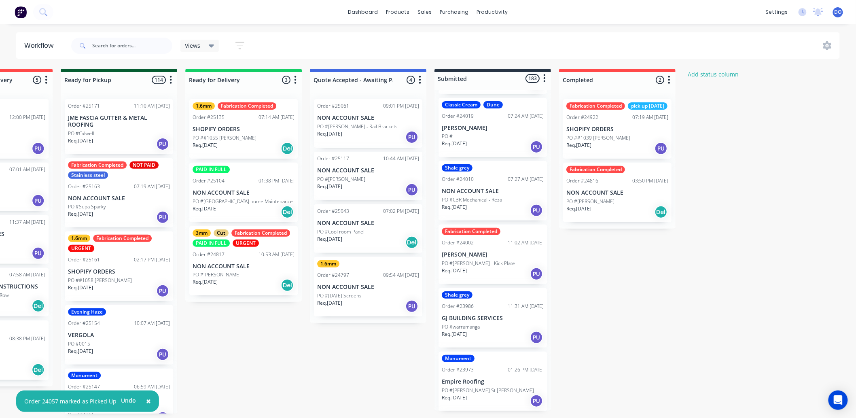
click at [500, 131] on p "[PERSON_NAME]" at bounding box center [493, 128] width 102 height 7
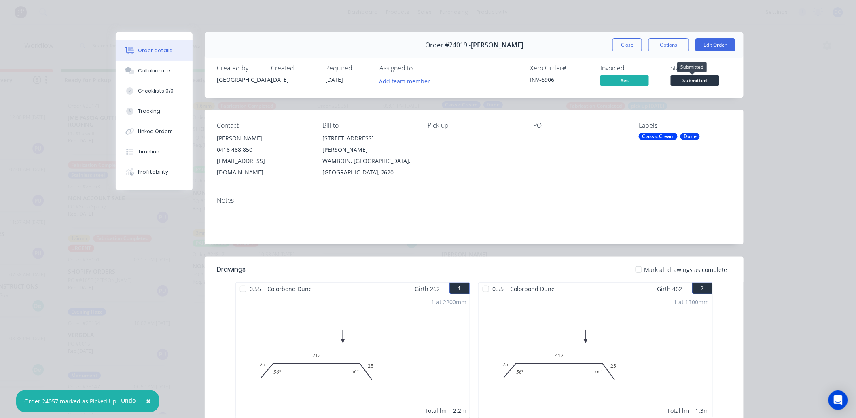
click at [700, 81] on span "Submitted" at bounding box center [694, 80] width 49 height 10
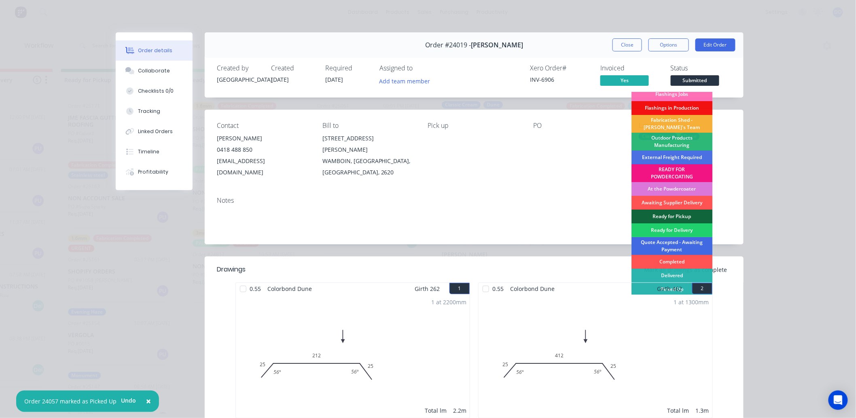
scroll to position [6, 0]
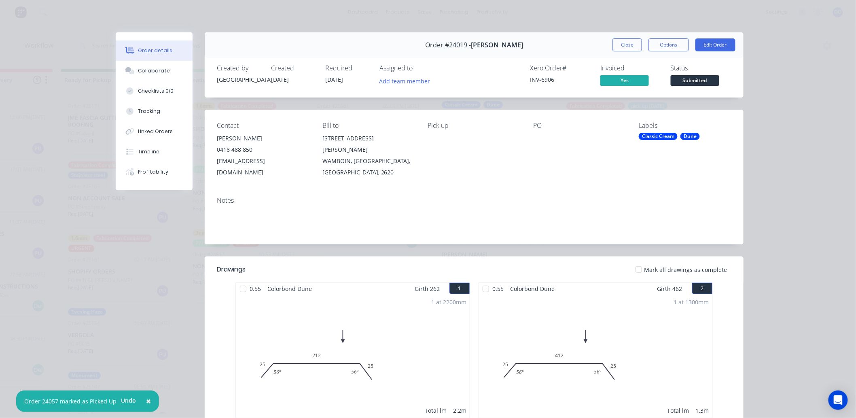
click at [644, 294] on div "1 at 1300mm Total lm 1.3m" at bounding box center [595, 355] width 234 height 123
click at [690, 82] on span "Submitted" at bounding box center [694, 80] width 49 height 10
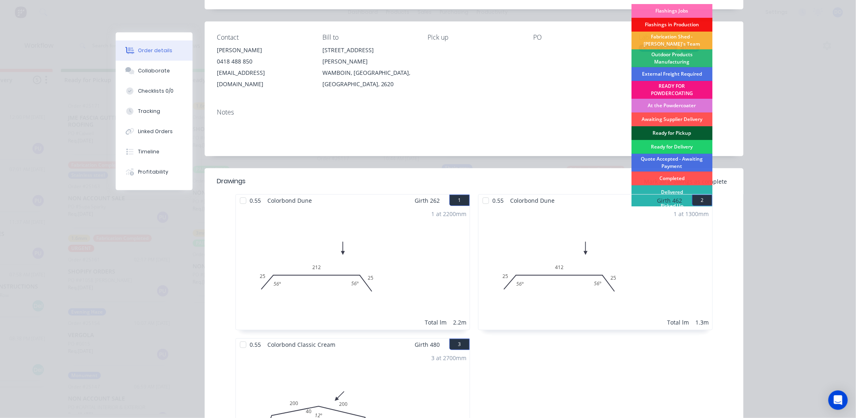
scroll to position [0, 0]
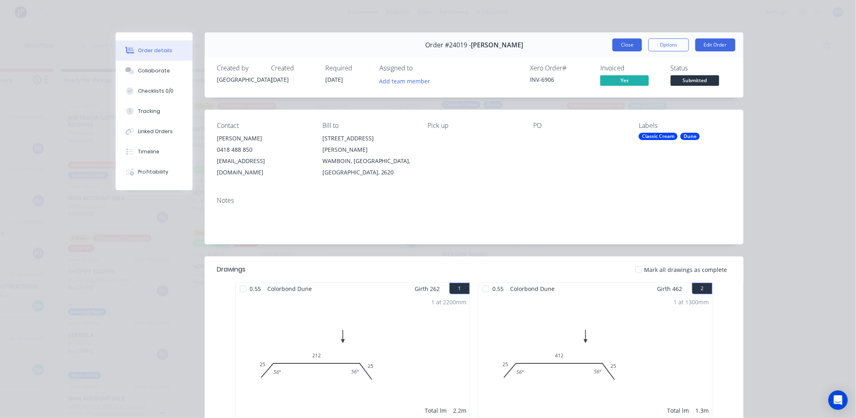
click at [628, 45] on button "Close" at bounding box center [627, 44] width 30 height 13
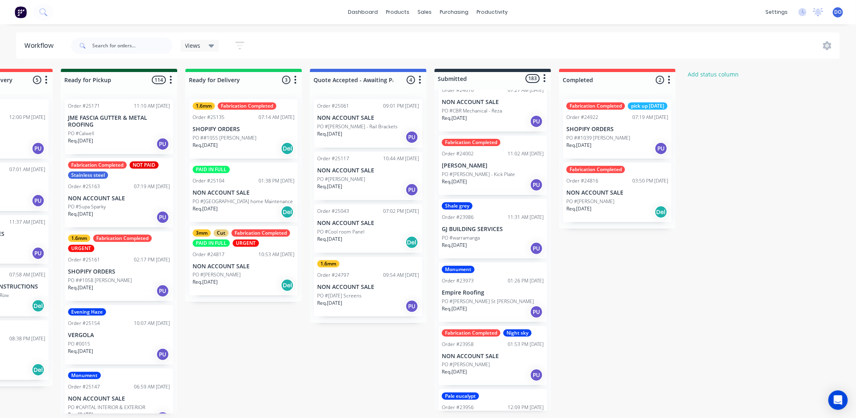
scroll to position [1393, 0]
click at [483, 188] on div "Req. [DATE] PU" at bounding box center [493, 184] width 102 height 14
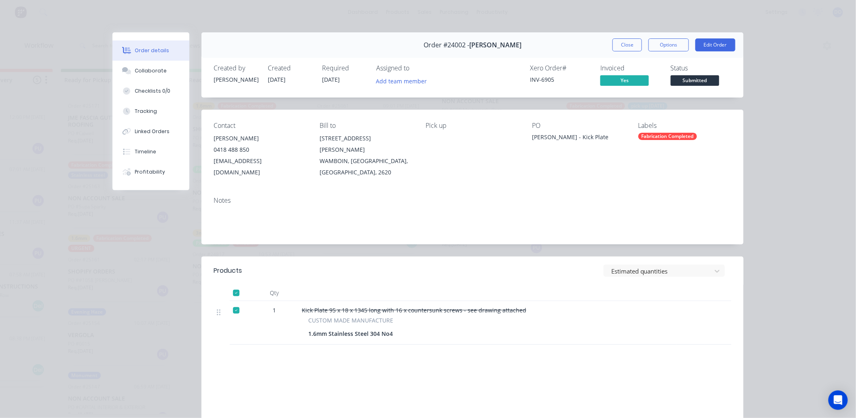
click at [696, 75] on span "Submitted" at bounding box center [694, 80] width 49 height 10
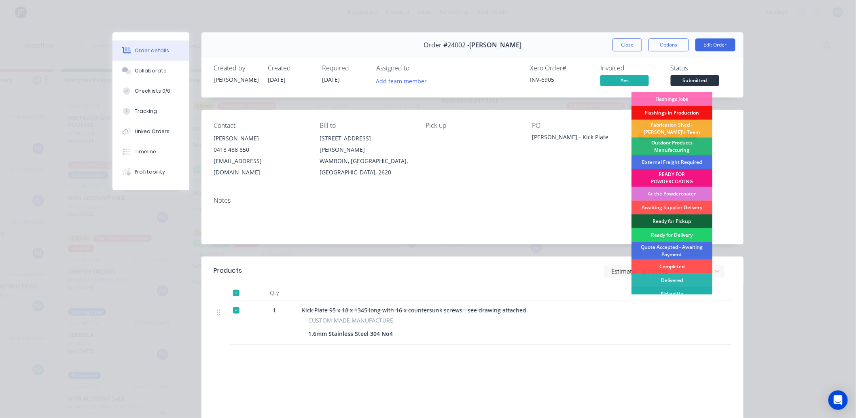
click at [686, 289] on div "Picked Up" at bounding box center [671, 294] width 81 height 14
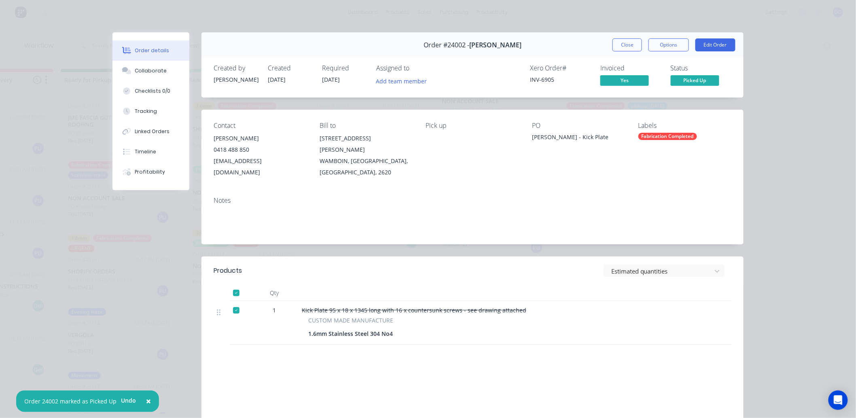
drag, startPoint x: 619, startPoint y: 43, endPoint x: 623, endPoint y: 43, distance: 4.4
click at [621, 43] on button "Close" at bounding box center [627, 44] width 30 height 13
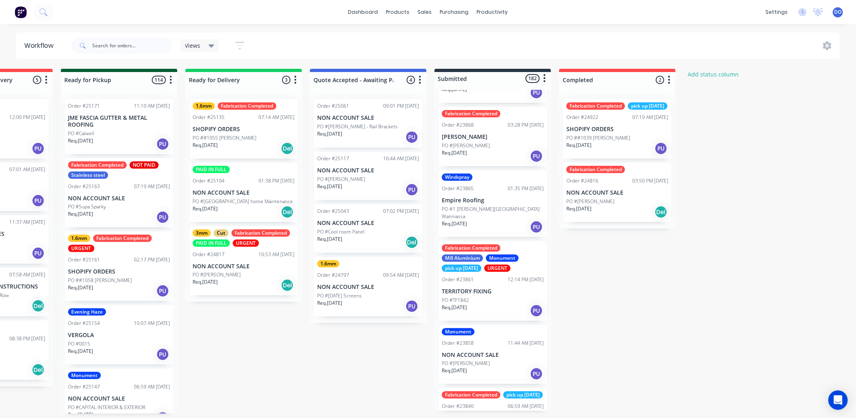
scroll to position [2111, 0]
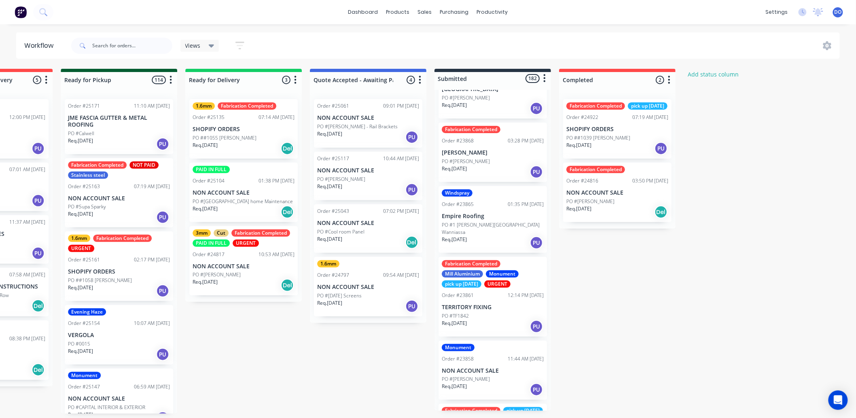
click at [623, 219] on div "Req. [DATE] Del" at bounding box center [617, 212] width 102 height 14
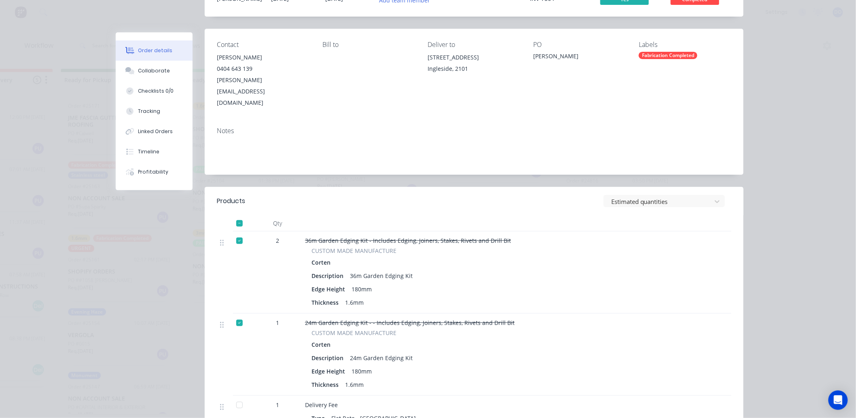
scroll to position [45, 0]
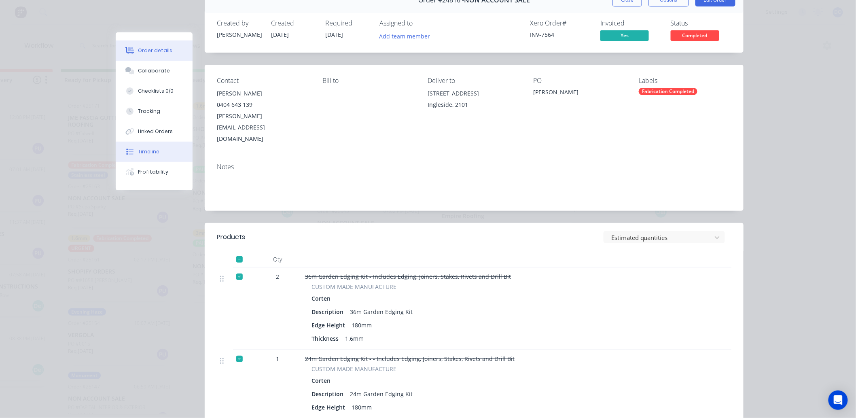
click at [164, 156] on button "Timeline" at bounding box center [154, 152] width 77 height 20
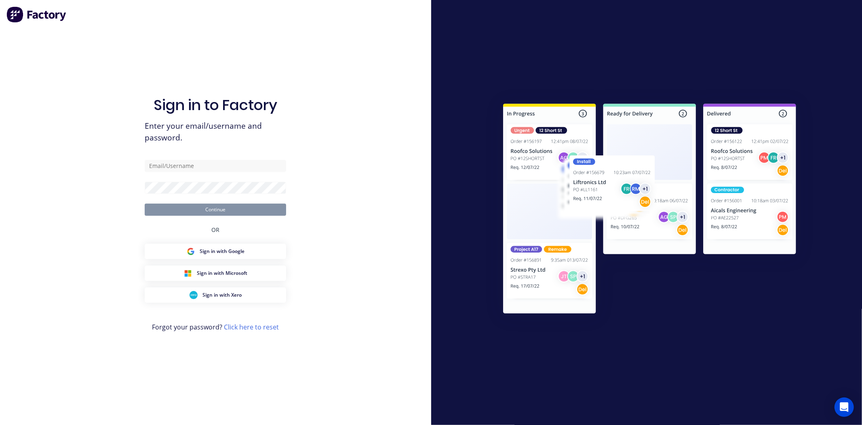
click at [196, 159] on div "Sign in to Factory Enter your email/username and password. Continue OR Sign in …" at bounding box center [216, 220] width 142 height 395
click at [196, 160] on input "text" at bounding box center [216, 166] width 142 height 12
type input "[EMAIL_ADDRESS][DOMAIN_NAME]"
click at [220, 180] on form "[EMAIL_ADDRESS][DOMAIN_NAME] Continue" at bounding box center [216, 188] width 142 height 56
click at [145, 203] on button "Continue" at bounding box center [216, 209] width 142 height 12
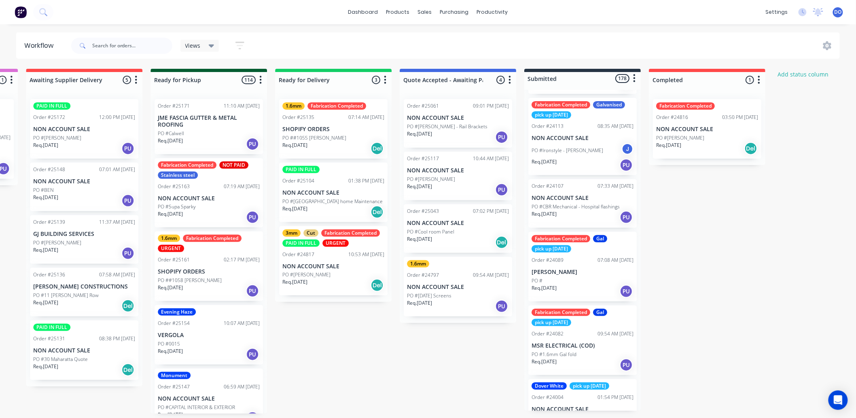
scroll to position [584, 0]
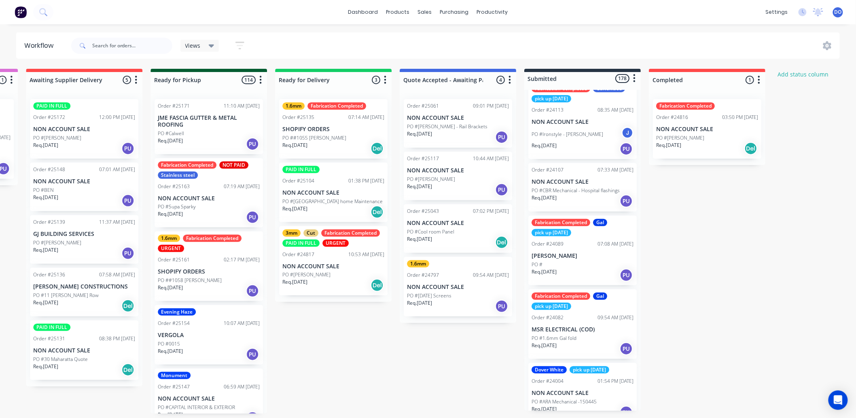
click at [598, 247] on div "07:08 AM [DATE]" at bounding box center [615, 243] width 36 height 7
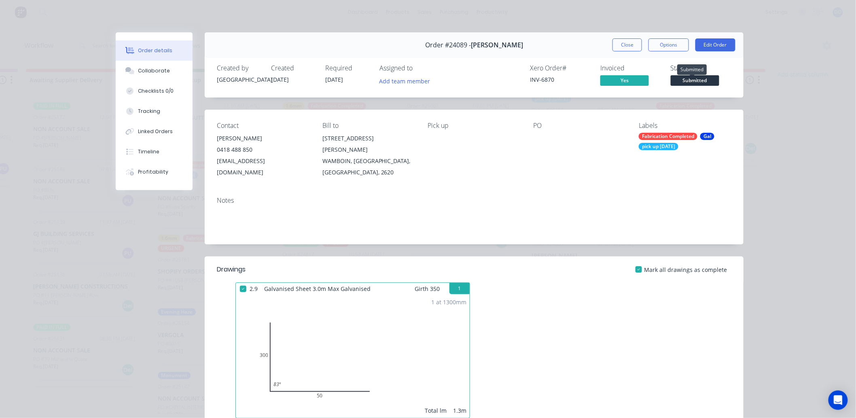
click at [693, 83] on span "Submitted" at bounding box center [694, 80] width 49 height 10
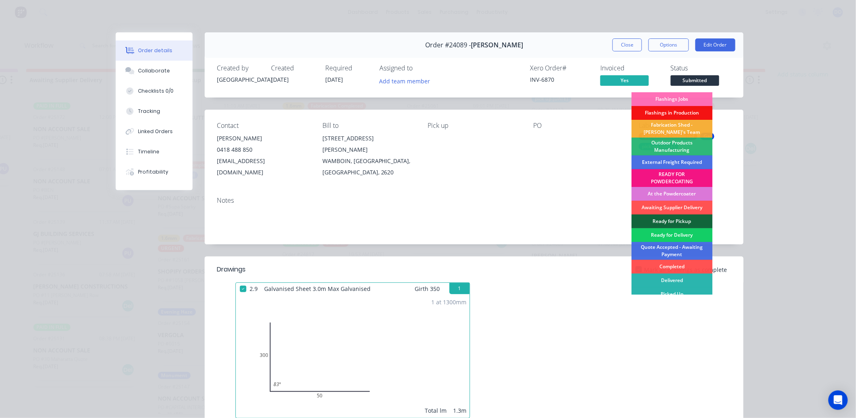
scroll to position [6, 0]
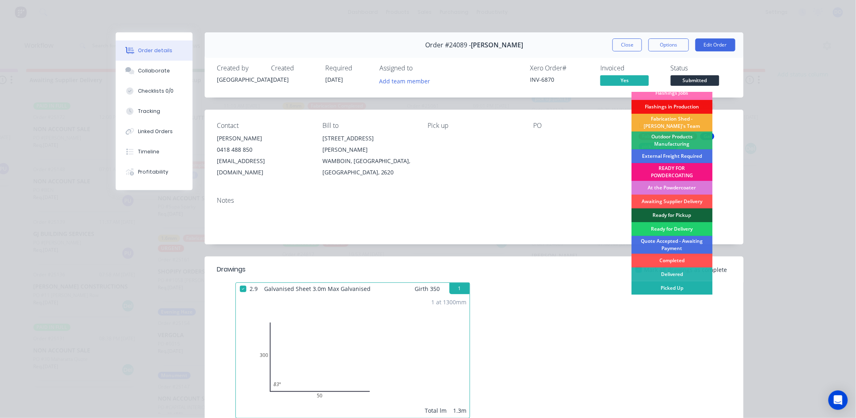
click at [678, 286] on div "Picked Up" at bounding box center [671, 288] width 81 height 14
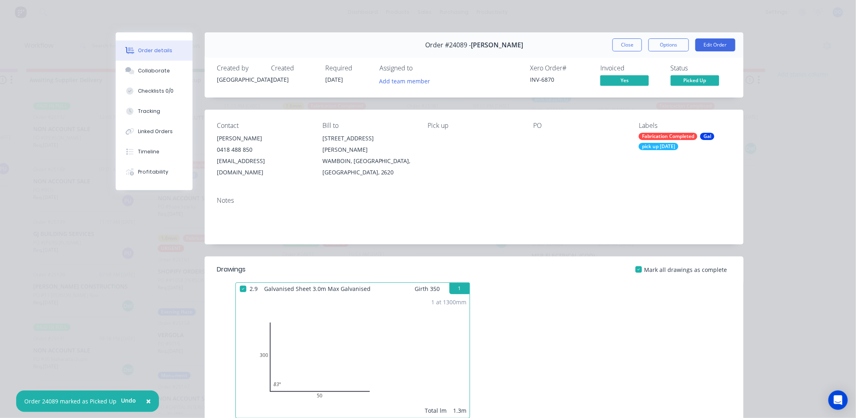
click at [617, 51] on div "Order #24089 - [PERSON_NAME] Close Options Edit Order" at bounding box center [474, 44] width 539 height 25
click at [617, 43] on button "Close" at bounding box center [627, 44] width 30 height 13
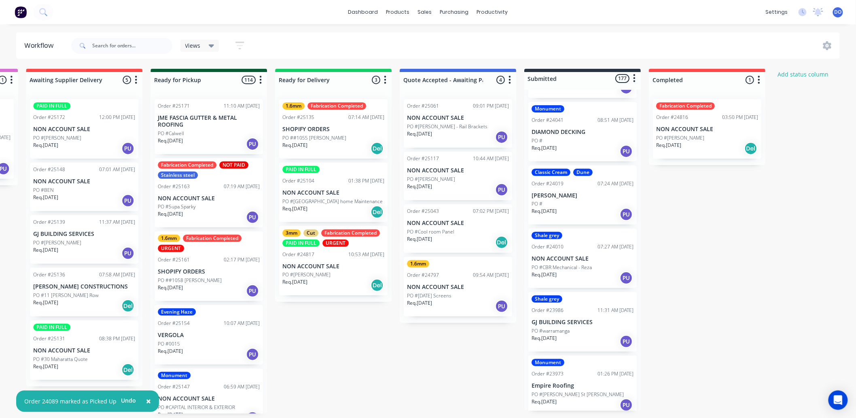
scroll to position [898, 0]
click at [614, 187] on div "07:24 AM [DATE]" at bounding box center [615, 183] width 36 height 7
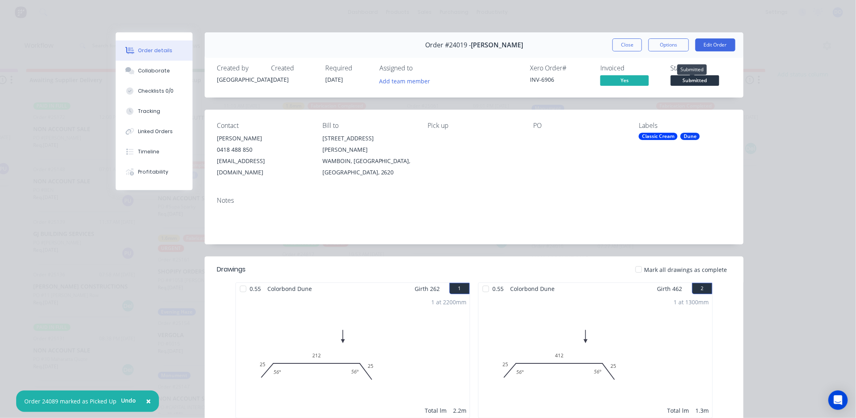
click at [687, 80] on span "Submitted" at bounding box center [694, 80] width 49 height 10
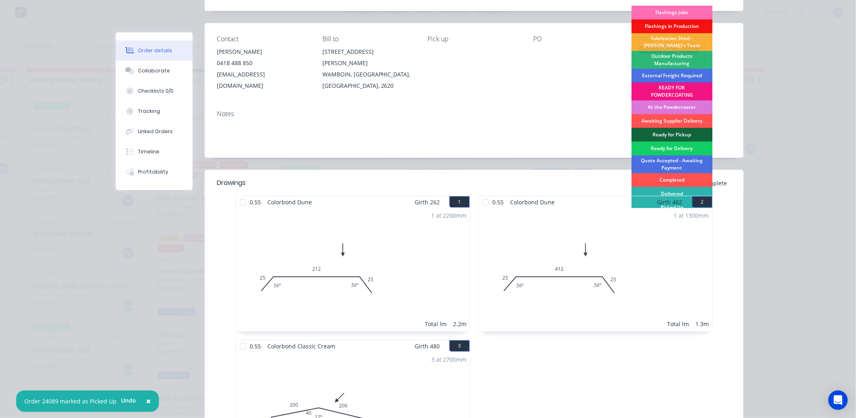
scroll to position [0, 0]
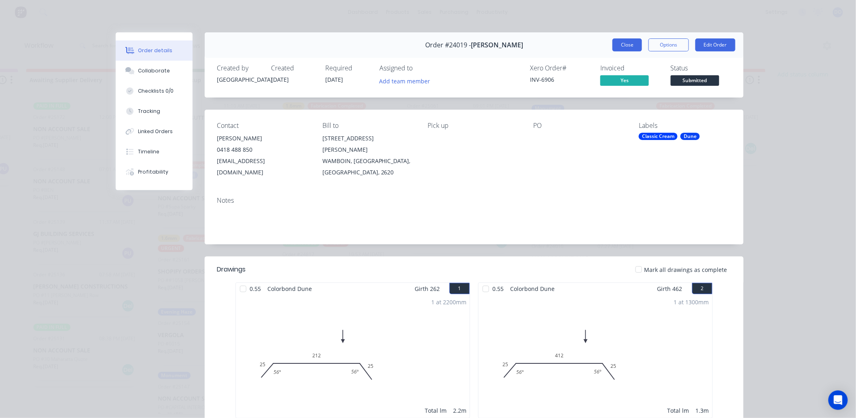
click at [633, 45] on button "Close" at bounding box center [627, 44] width 30 height 13
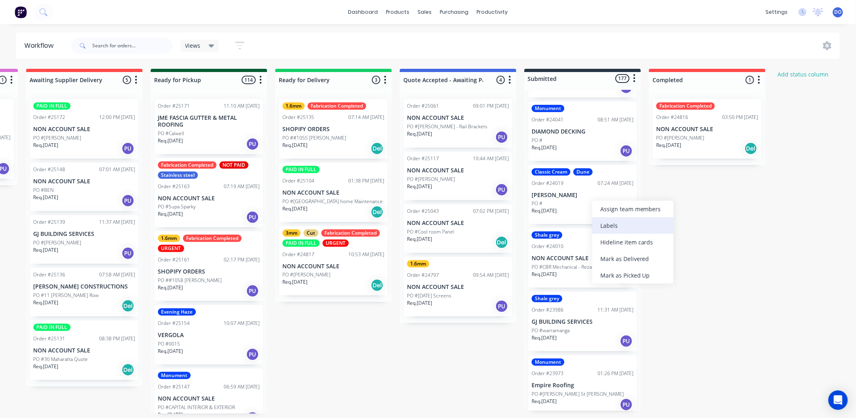
click at [619, 228] on div "Labels" at bounding box center [632, 225] width 81 height 17
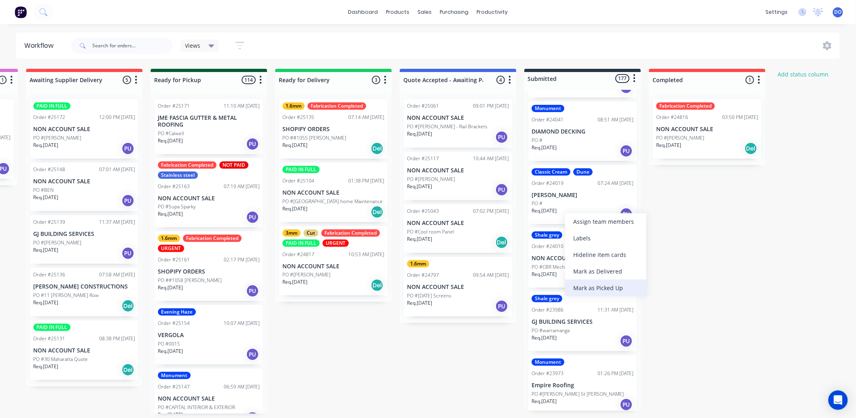
click at [582, 287] on div "Mark as Picked Up" at bounding box center [605, 287] width 81 height 17
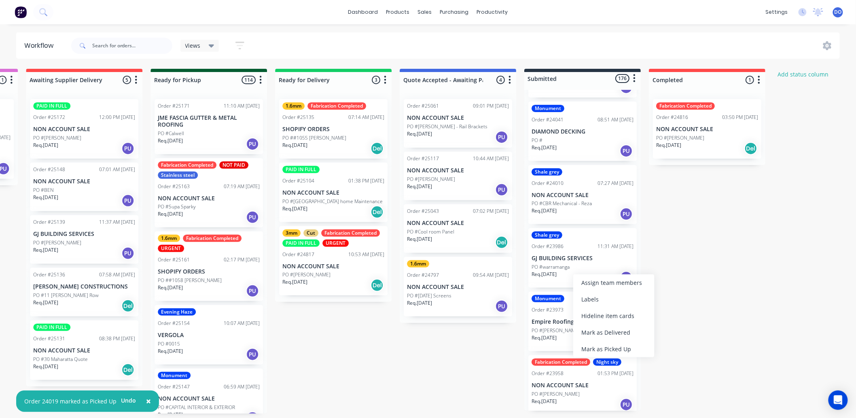
click at [563, 261] on p "GJ BUILDING SERVICES" at bounding box center [582, 258] width 102 height 7
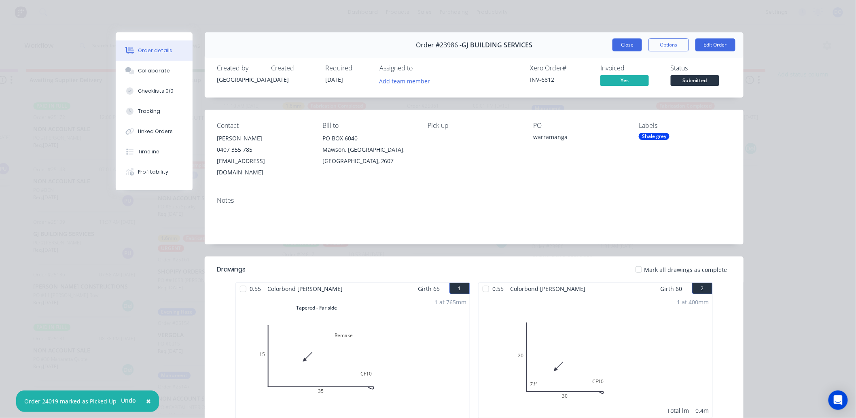
click at [632, 38] on button "Close" at bounding box center [627, 44] width 30 height 13
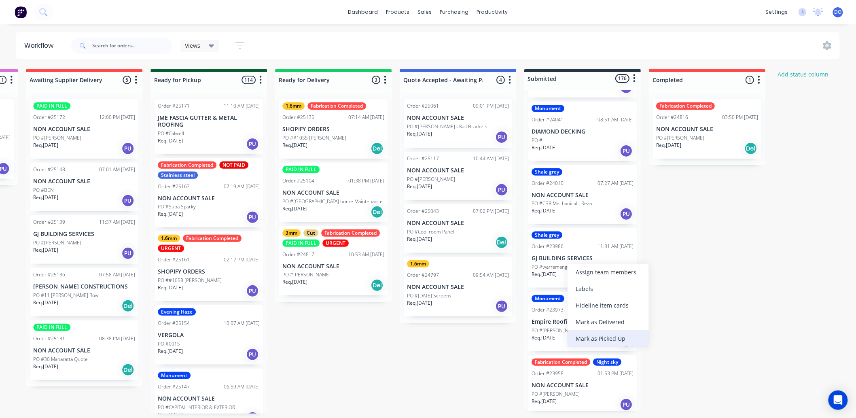
click at [588, 336] on div "Mark as Picked Up" at bounding box center [607, 338] width 81 height 17
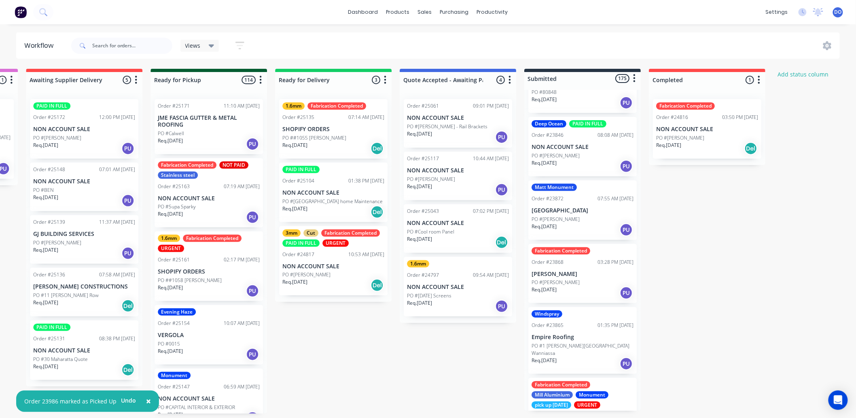
scroll to position [1527, 0]
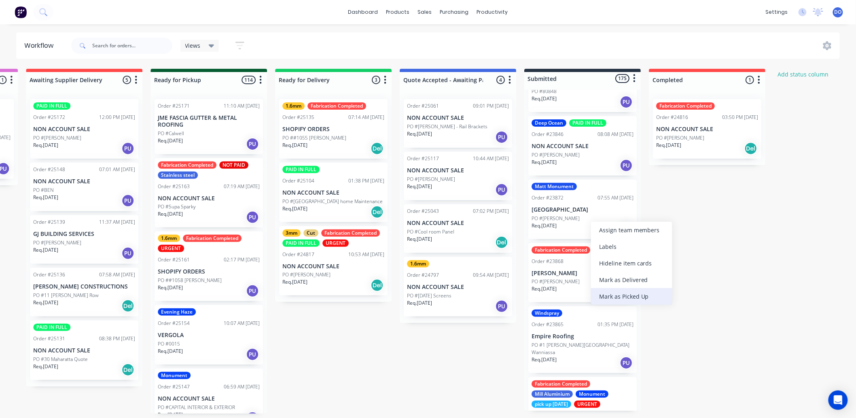
click at [600, 294] on div "Mark as Picked Up" at bounding box center [631, 296] width 81 height 17
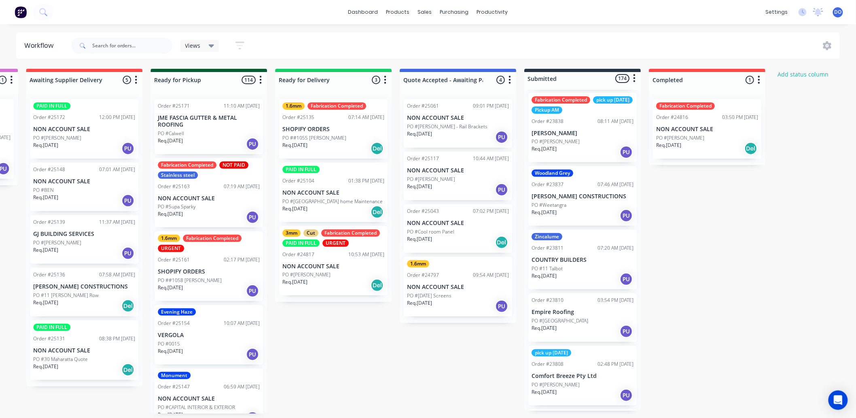
scroll to position [2067, 0]
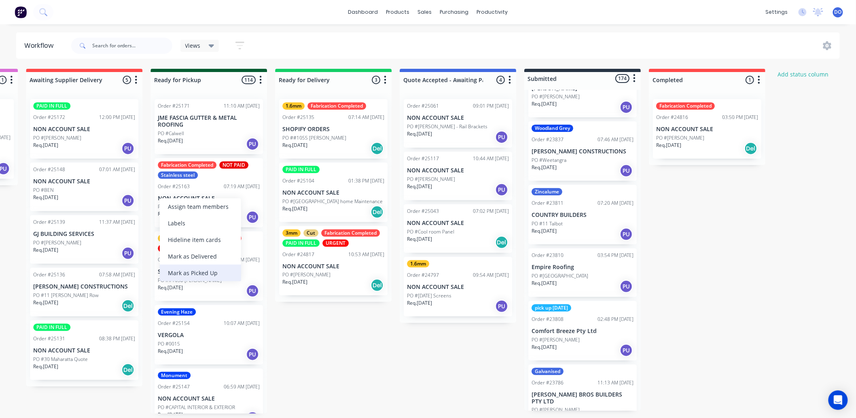
click at [201, 271] on div "Mark as Picked Up" at bounding box center [200, 272] width 81 height 17
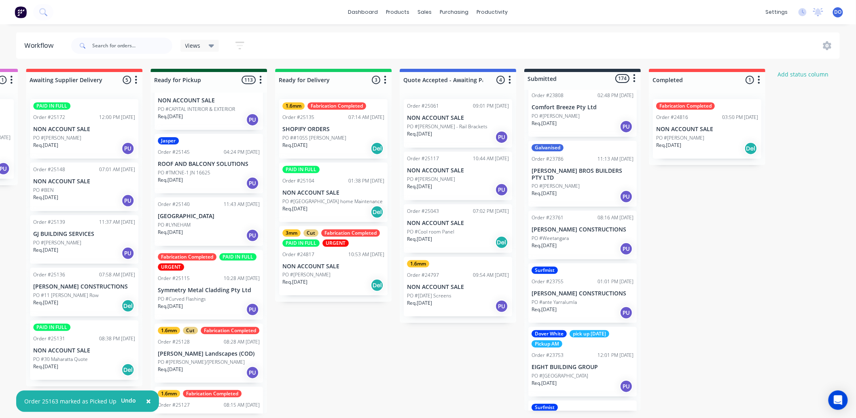
scroll to position [2291, 0]
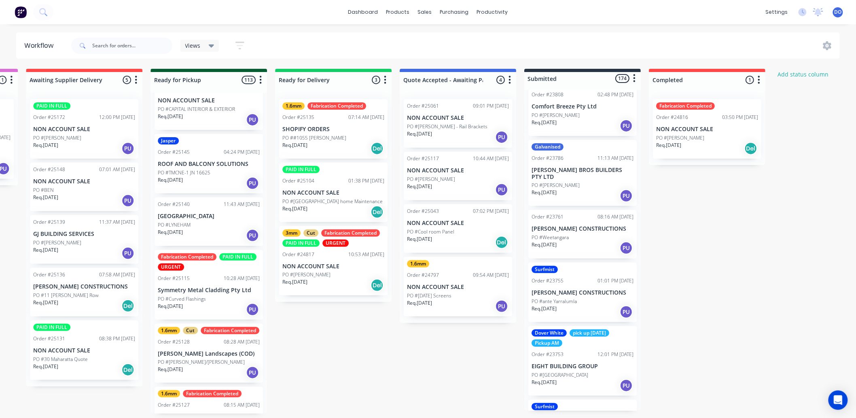
click at [584, 119] on div "pick up [DATE] Order #23808 02:48 PM [DATE] Comfort Breeze Pty Ltd PO #[PERSON_…" at bounding box center [582, 105] width 108 height 59
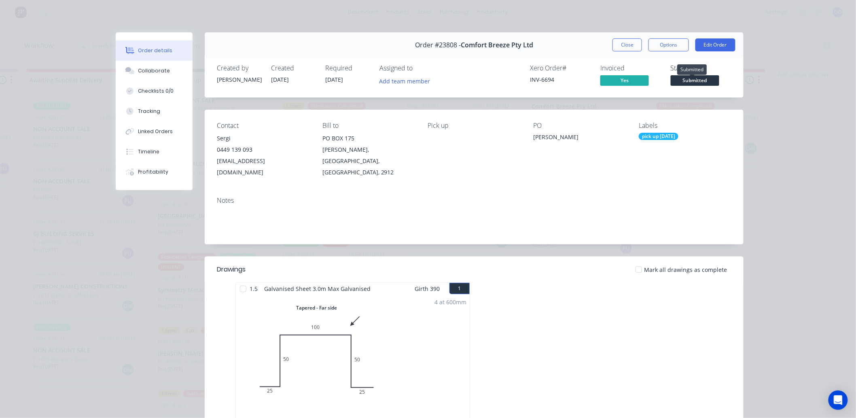
click at [700, 81] on span "Submitted" at bounding box center [694, 80] width 49 height 10
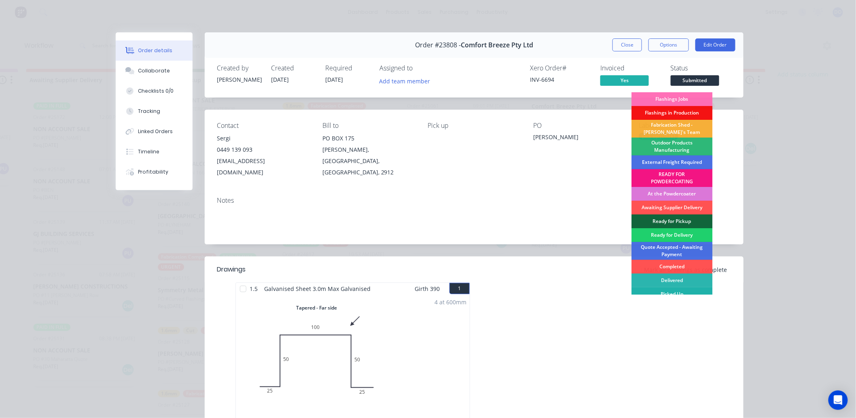
click at [685, 290] on div "Picked Up" at bounding box center [671, 294] width 81 height 14
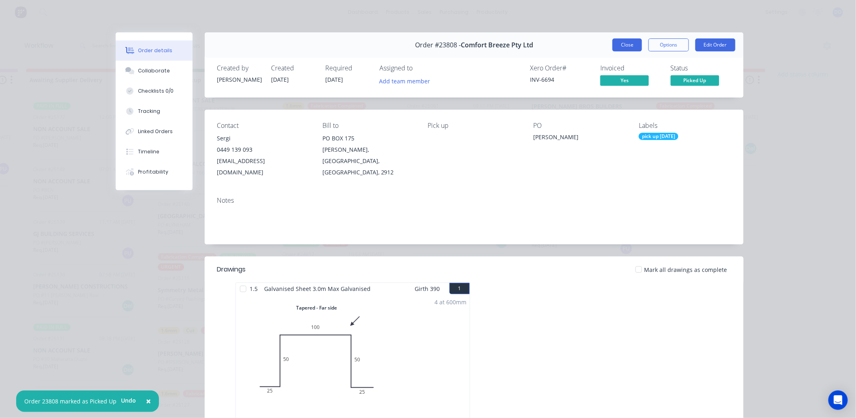
click at [629, 42] on button "Close" at bounding box center [627, 44] width 30 height 13
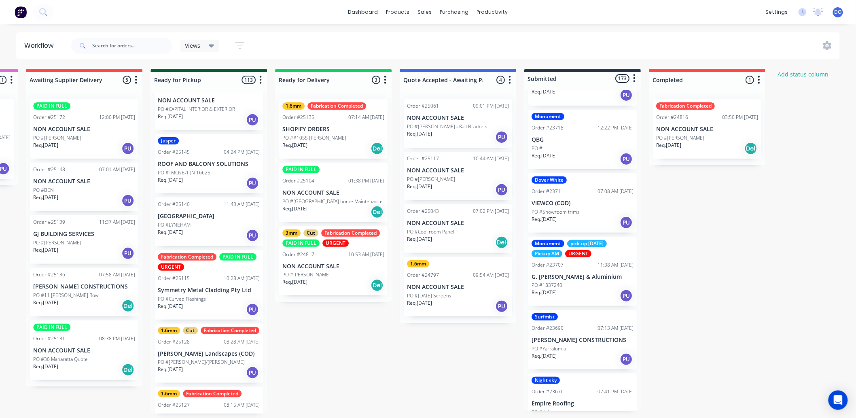
scroll to position [2875, 0]
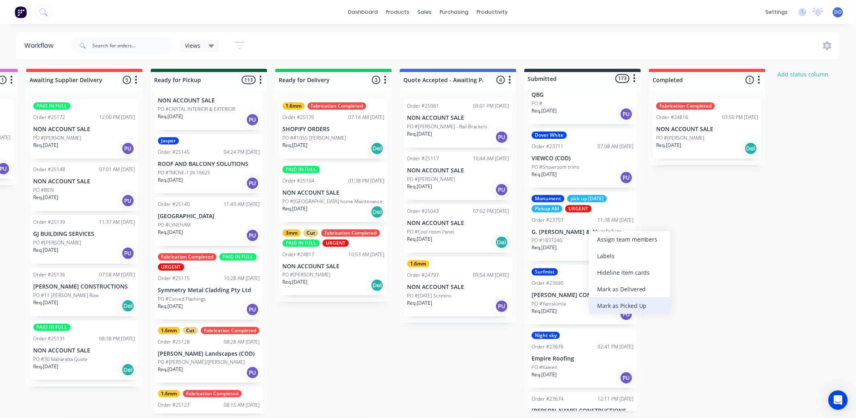
click at [602, 305] on div "Mark as Picked Up" at bounding box center [629, 305] width 81 height 17
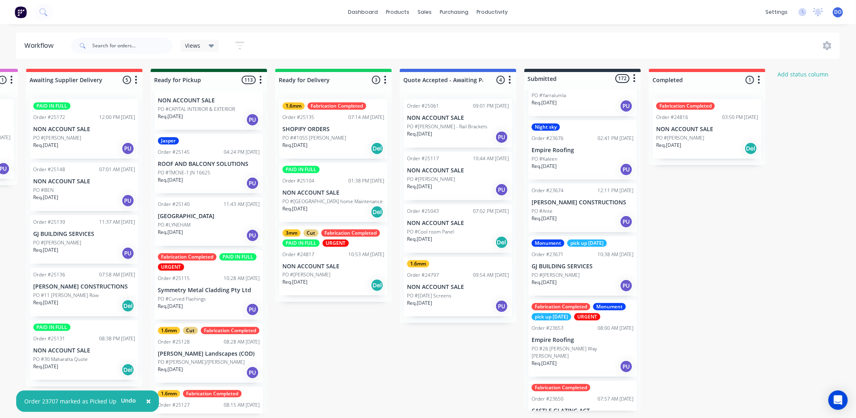
scroll to position [3055, 0]
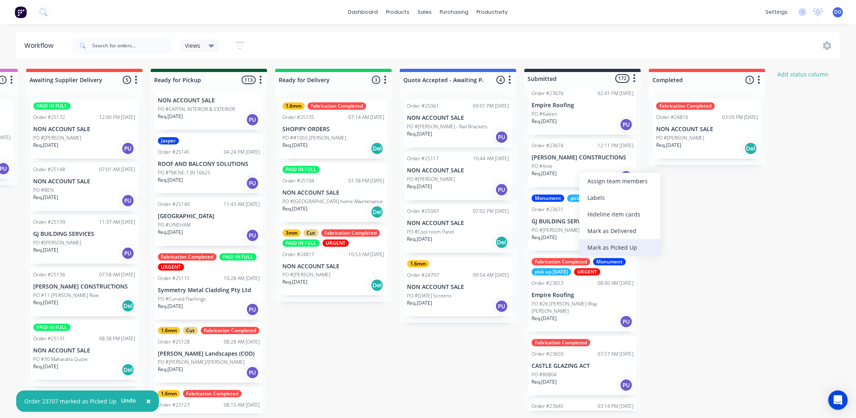
click at [592, 247] on div "Mark as Picked Up" at bounding box center [619, 247] width 81 height 17
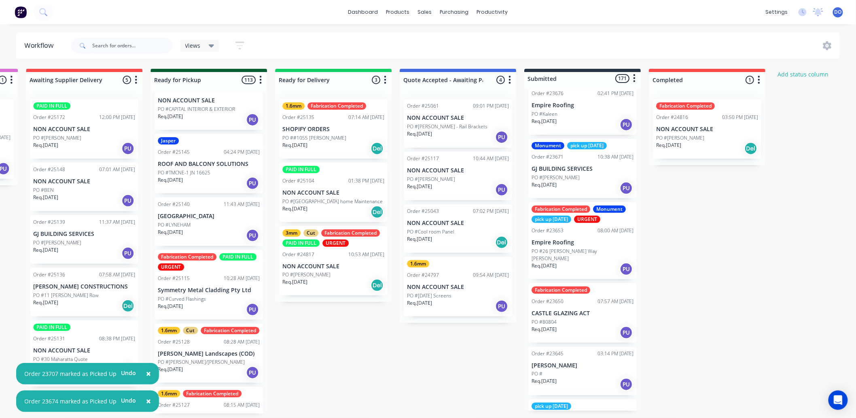
click at [590, 172] on p "GJ BUILDING SERVICES" at bounding box center [582, 168] width 102 height 7
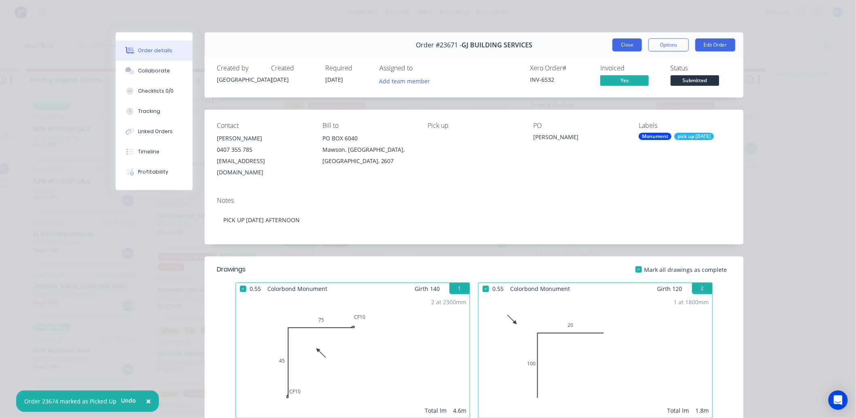
click at [628, 41] on button "Close" at bounding box center [627, 44] width 30 height 13
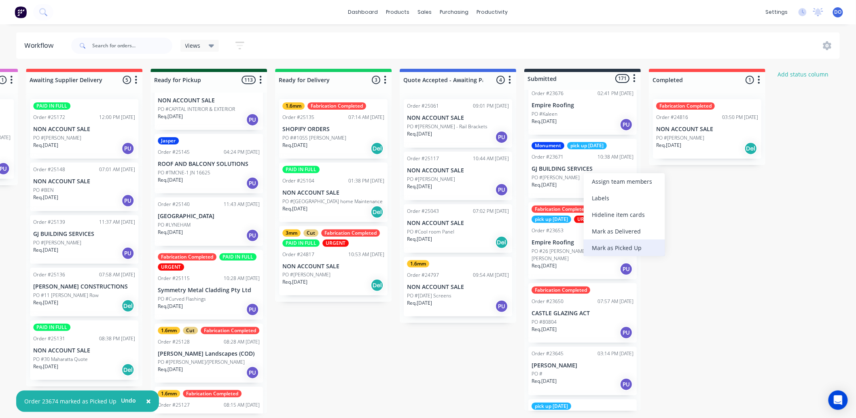
click at [602, 247] on div "Mark as Picked Up" at bounding box center [623, 247] width 81 height 17
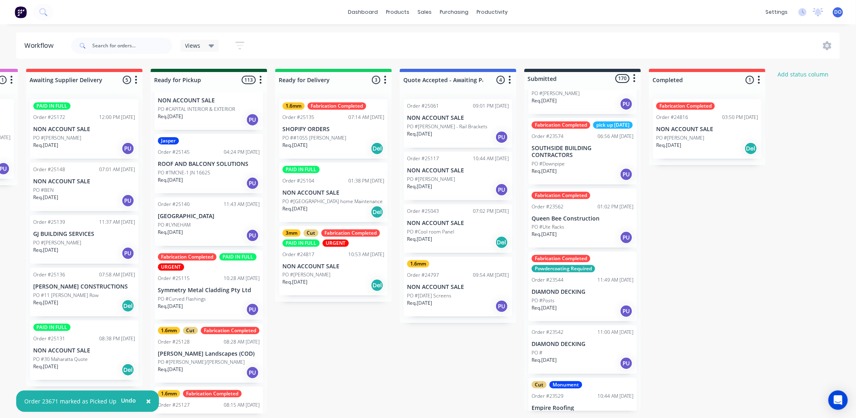
scroll to position [4043, 0]
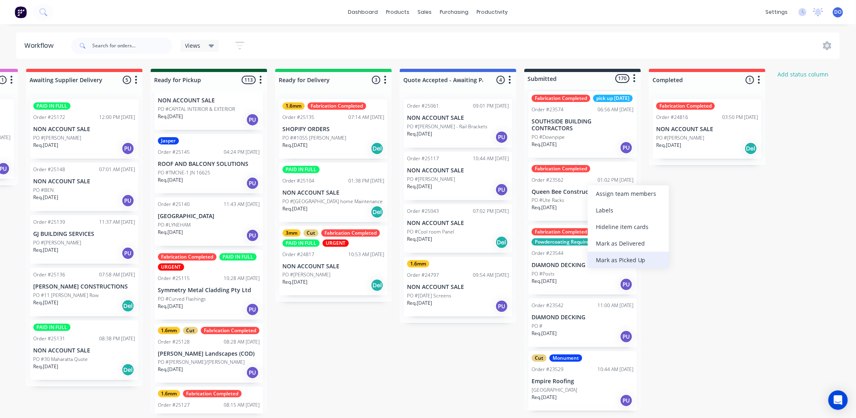
click at [614, 260] on div "Mark as Picked Up" at bounding box center [628, 260] width 81 height 17
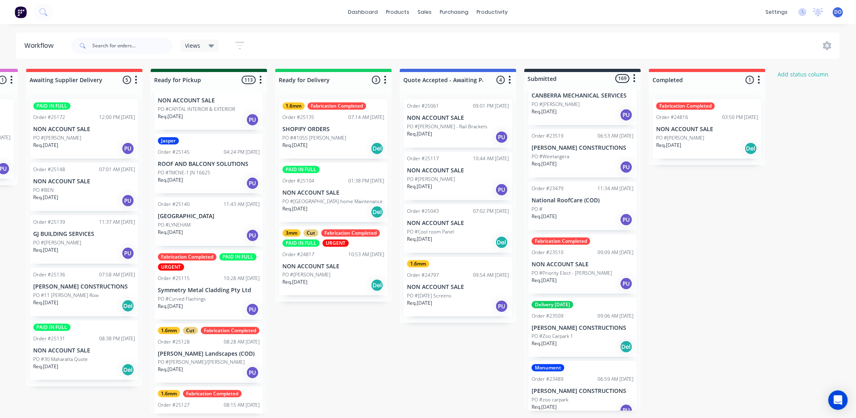
scroll to position [4448, 0]
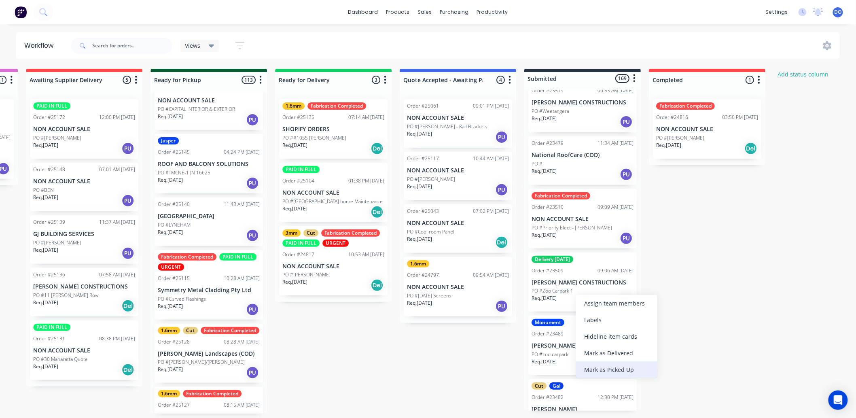
click at [591, 374] on div "Mark as Picked Up" at bounding box center [616, 369] width 81 height 17
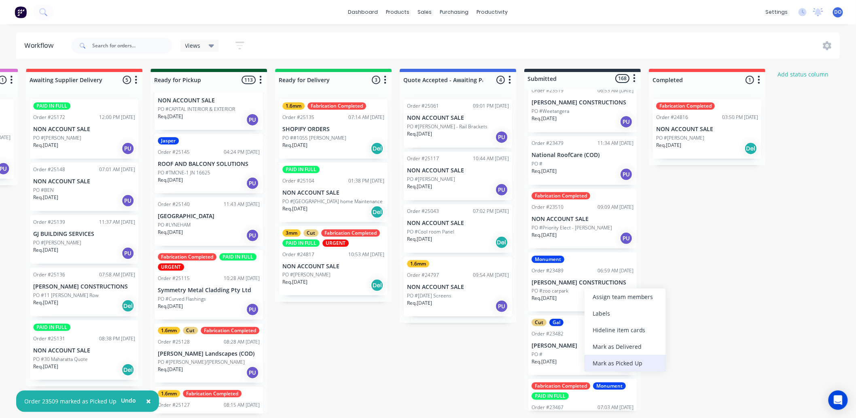
click at [592, 364] on div "Mark as Picked Up" at bounding box center [624, 363] width 81 height 17
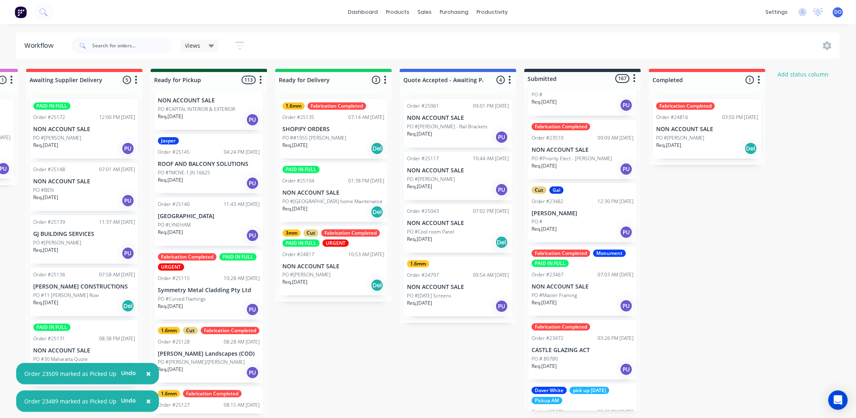
scroll to position [4538, 0]
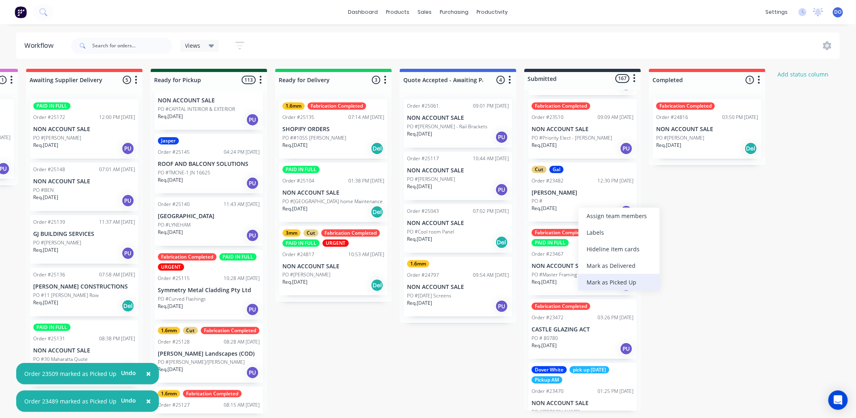
click at [600, 285] on div "Mark as Picked Up" at bounding box center [618, 282] width 81 height 17
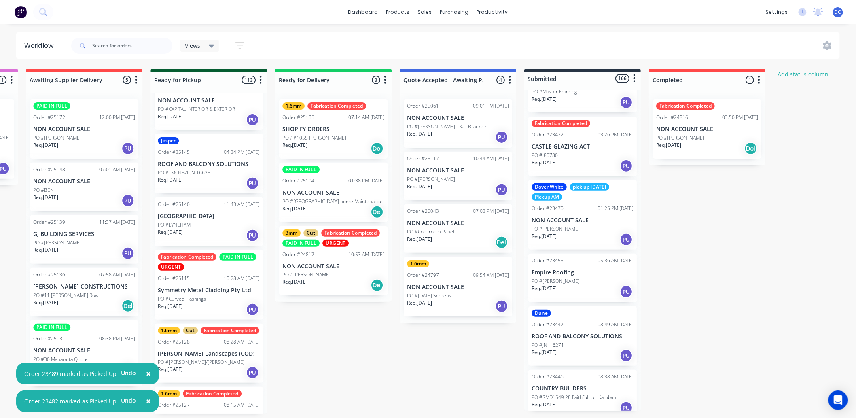
scroll to position [4717, 0]
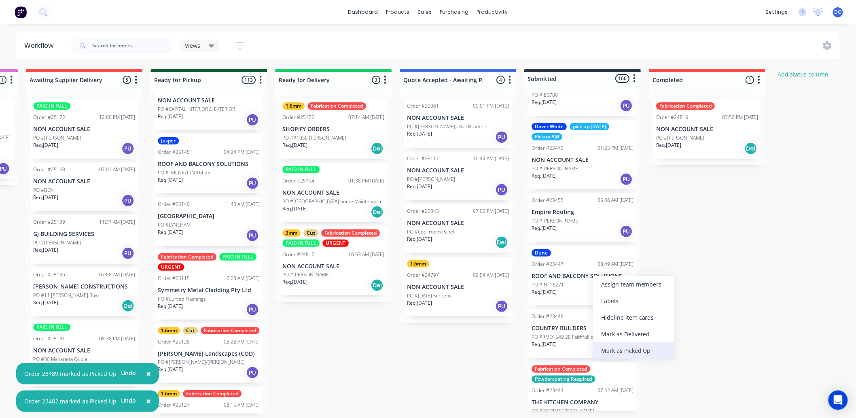
click at [626, 351] on div "Mark as Picked Up" at bounding box center [633, 350] width 81 height 17
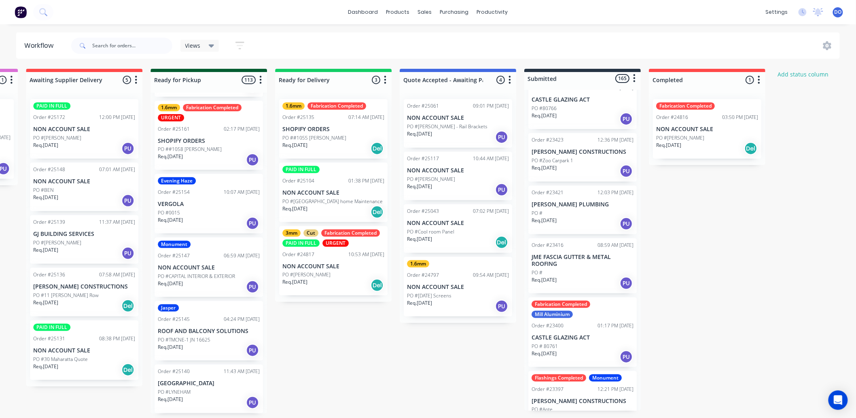
scroll to position [45, 0]
